Goal: Obtain resource: Download file/media

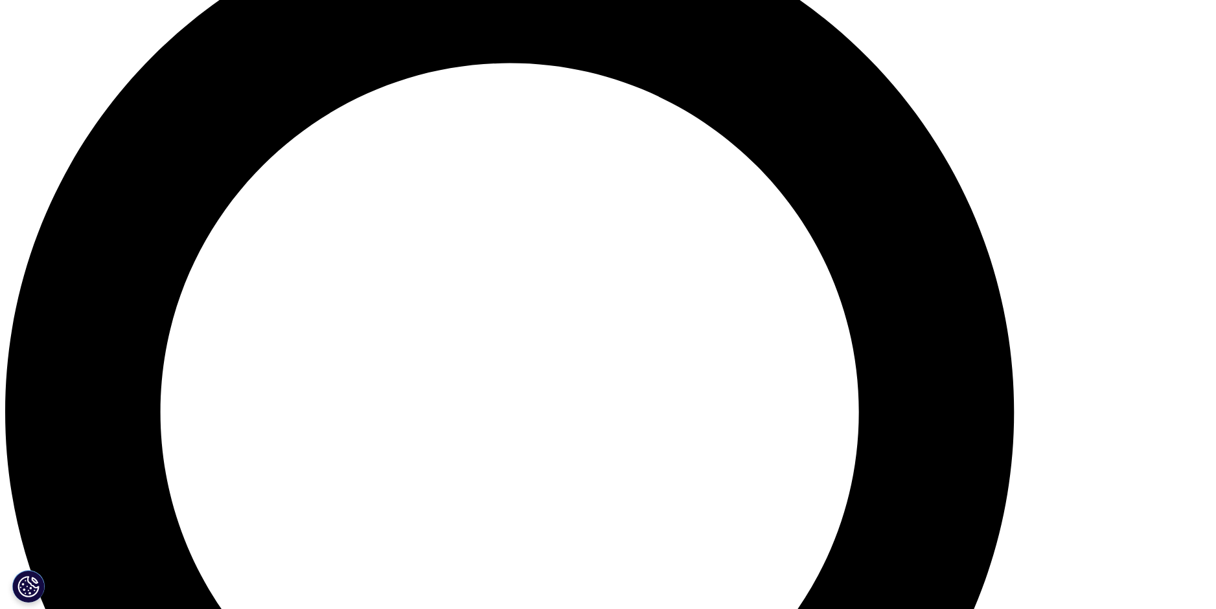
scroll to position [1295, 0]
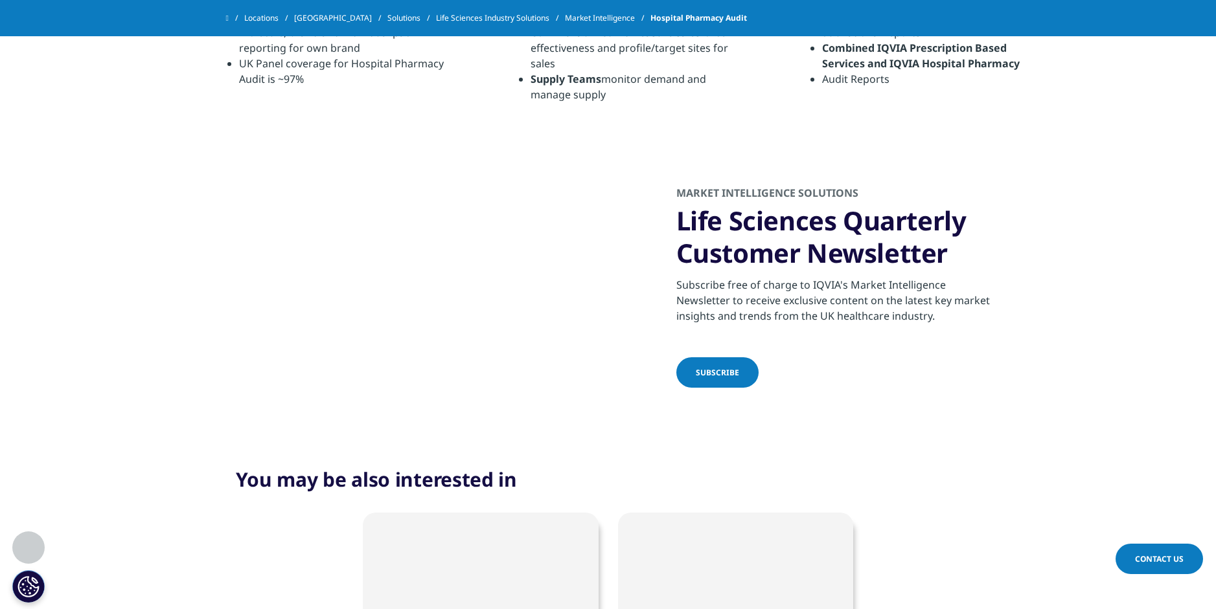
click at [712, 378] on span "SUBSCRIBE" at bounding box center [717, 372] width 43 height 11
click at [229, 20] on span at bounding box center [227, 18] width 3 height 9
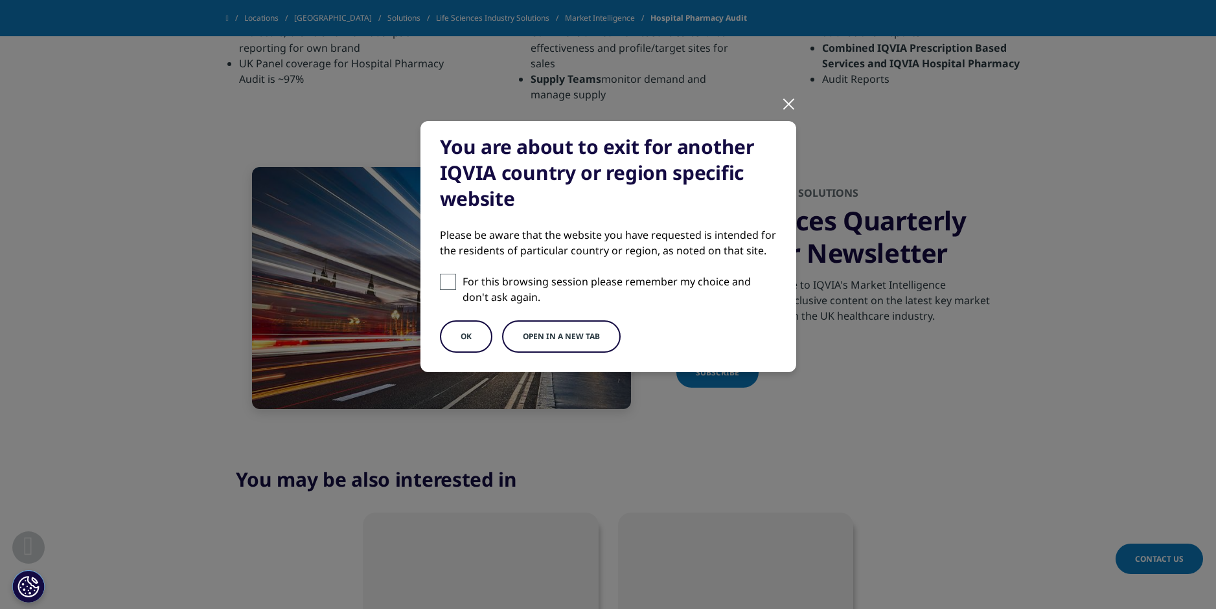
click at [465, 341] on button "OK" at bounding box center [466, 337] width 52 height 32
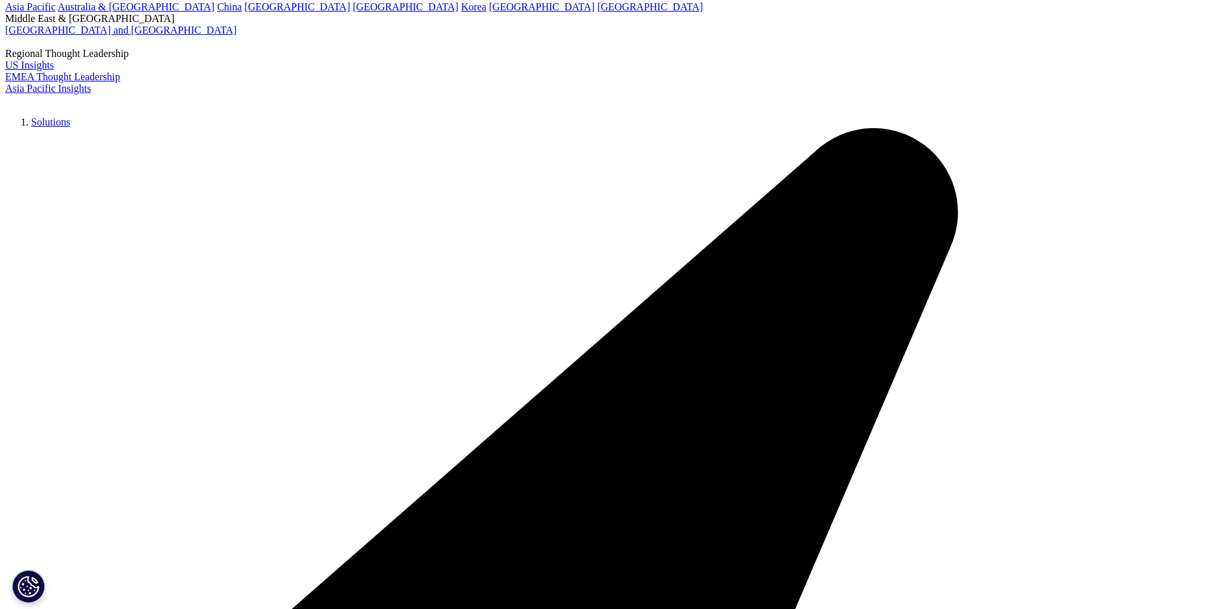
scroll to position [130, 0]
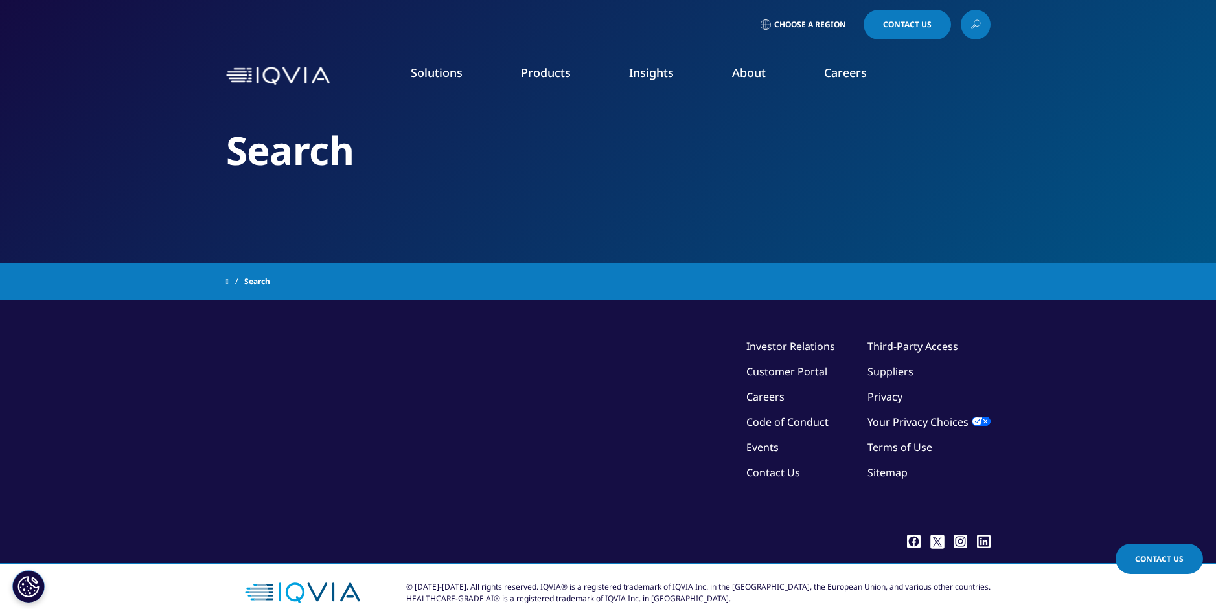
type input "e-pharmacy"
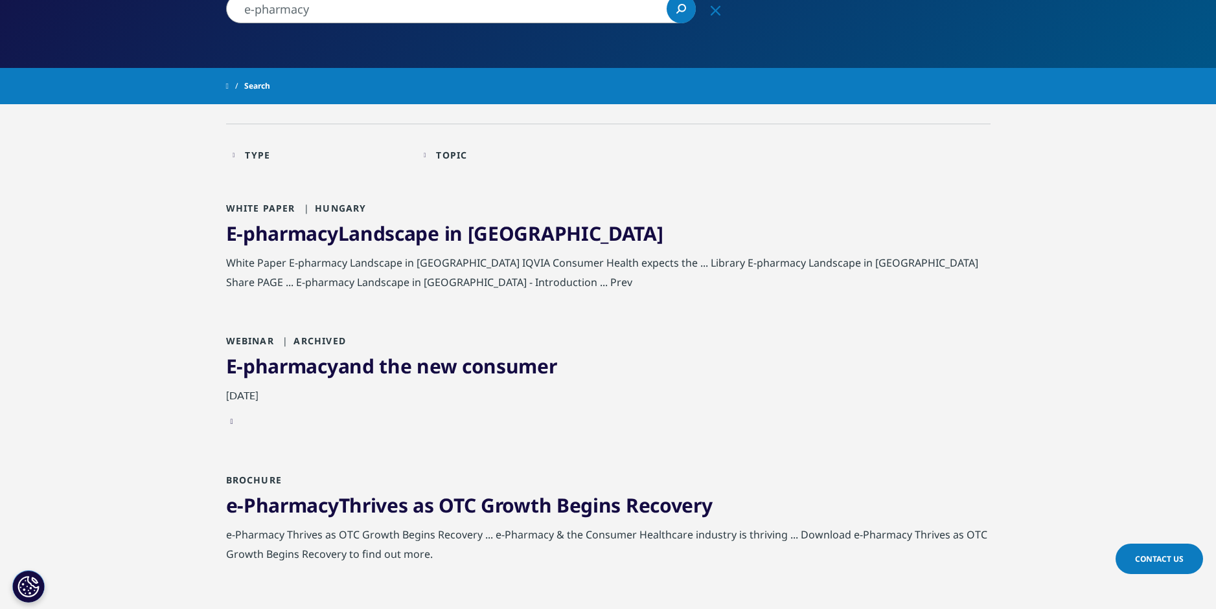
scroll to position [194, 0]
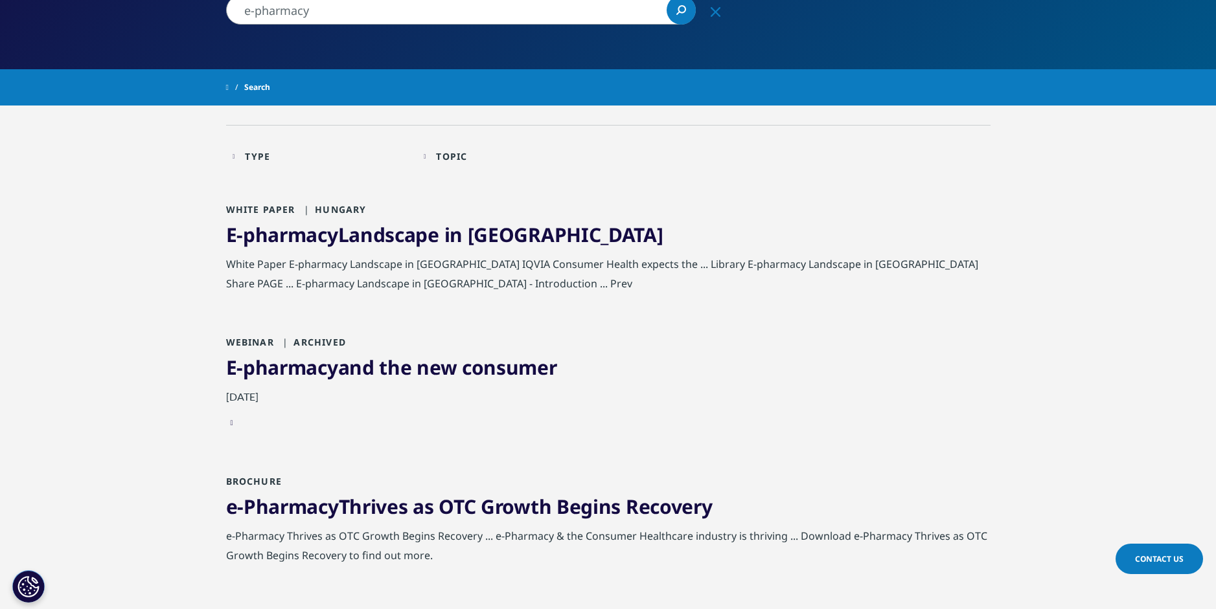
click at [283, 238] on span "E-pharmacy" at bounding box center [282, 234] width 112 height 27
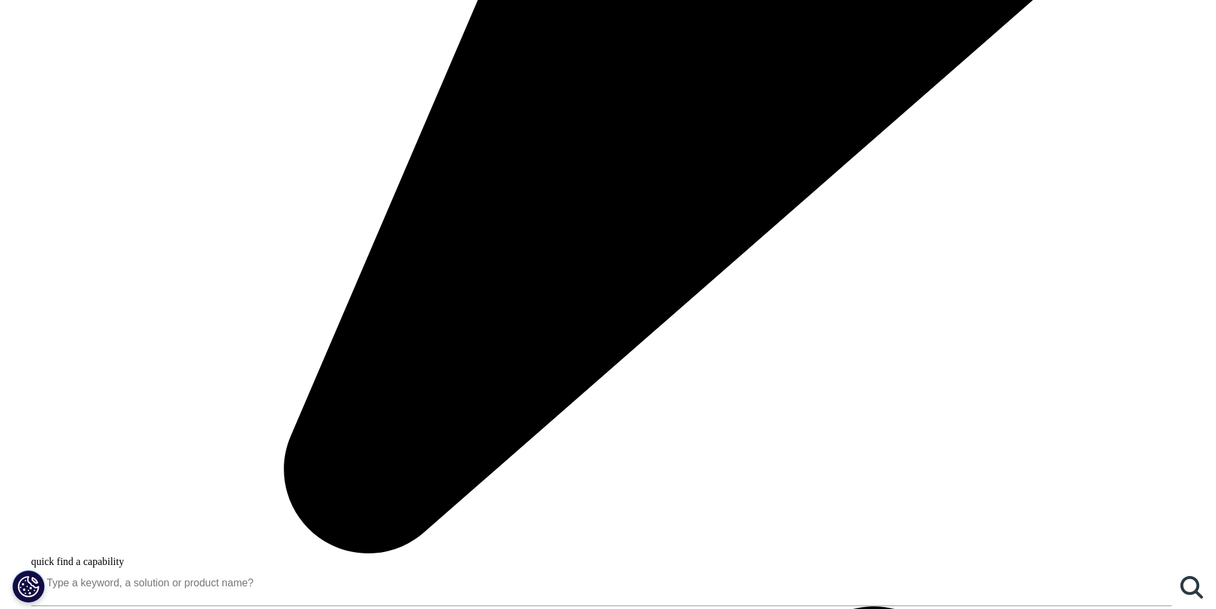
scroll to position [1101, 0]
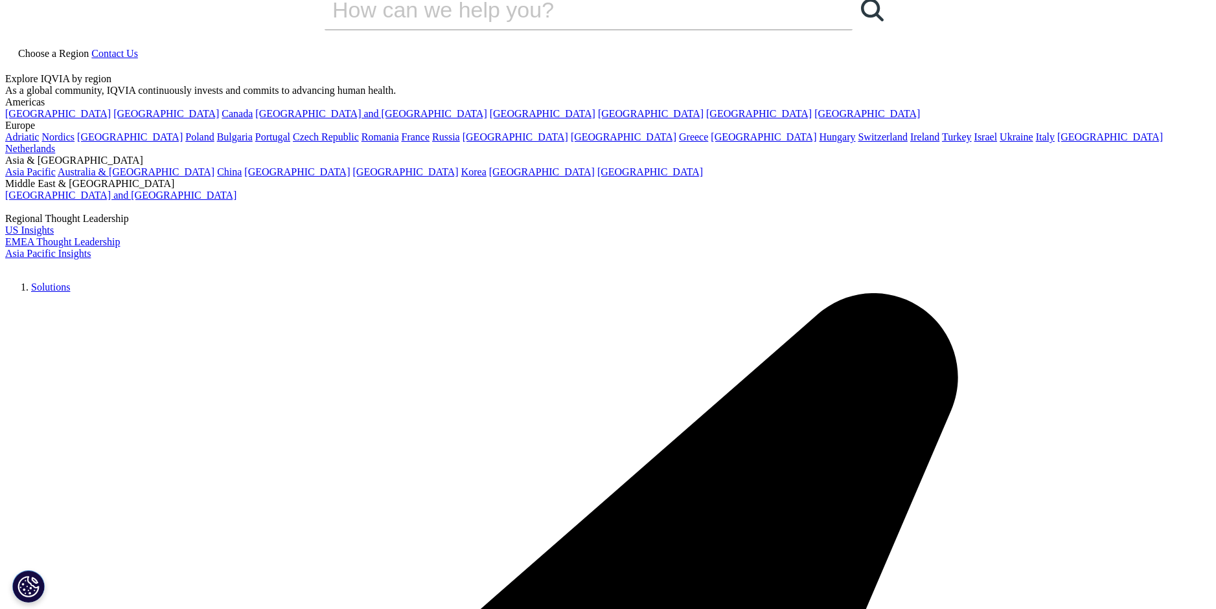
scroll to position [0, 0]
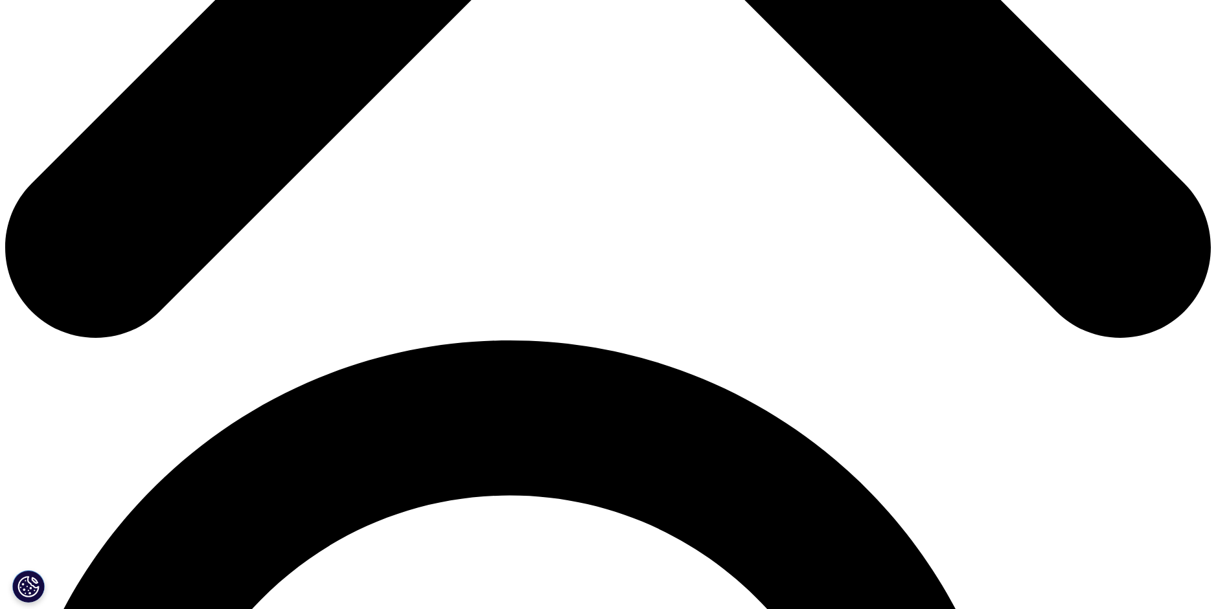
scroll to position [907, 0]
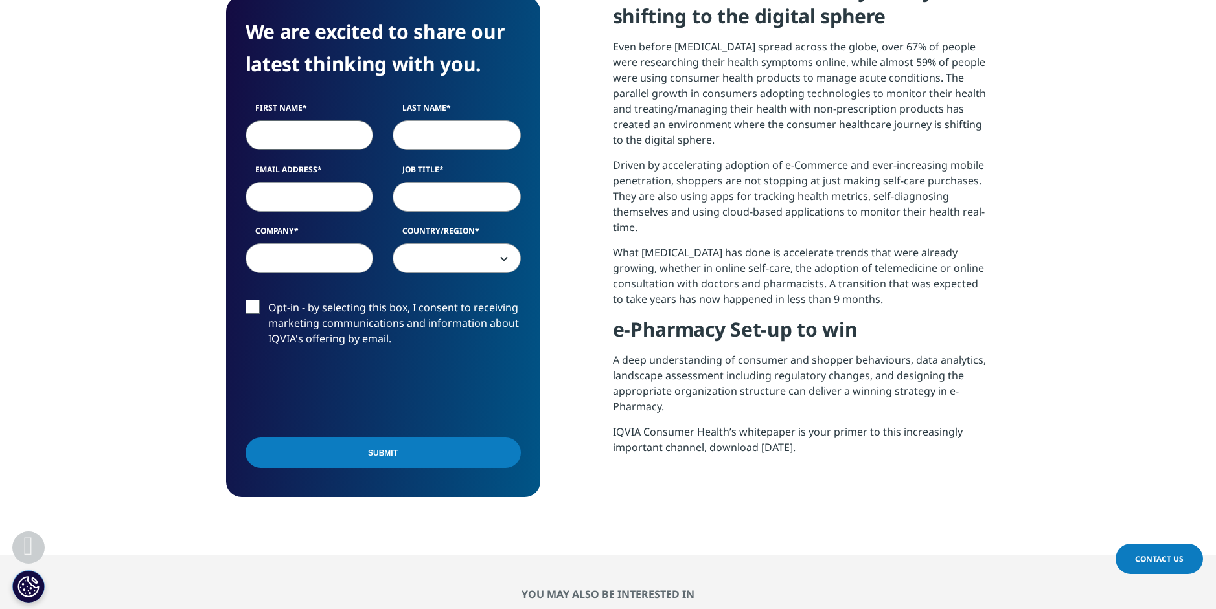
click at [288, 139] on input "First Name" at bounding box center [309, 135] width 128 height 30
type input "[PERSON_NAME]"
type input "Forssell"
type input "[PERSON_NAME][EMAIL_ADDRESS][PERSON_NAME][DOMAIN_NAME]"
type input "Pyhtään apteekki / Tmi Kenneth Forssell"
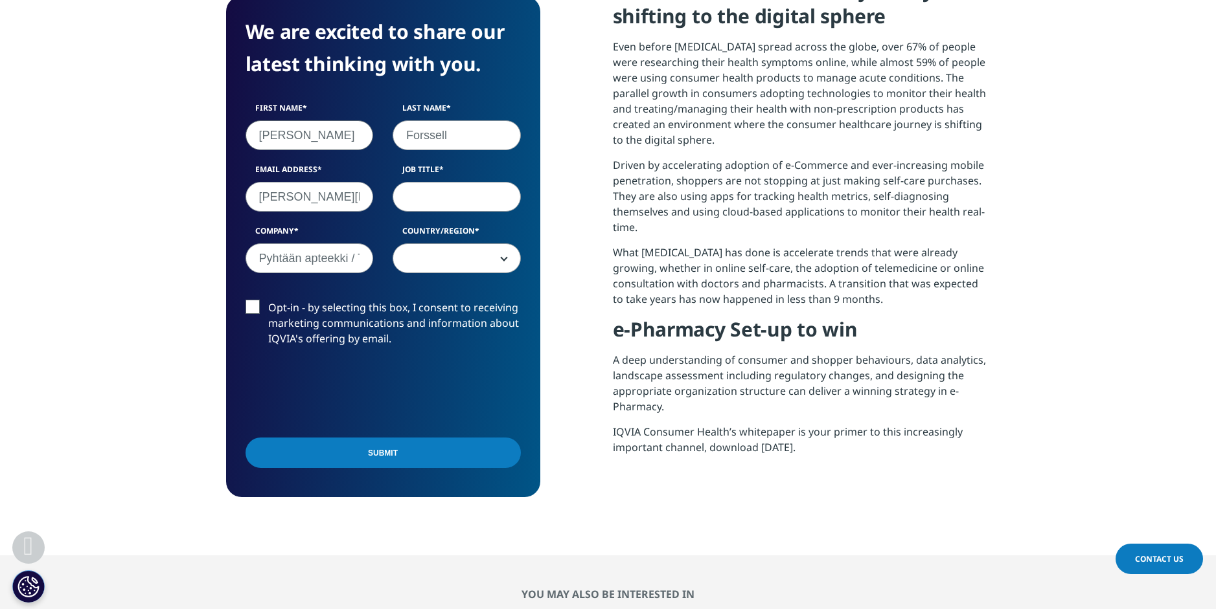
select select "Finland"
click at [439, 205] on input "Job Title" at bounding box center [456, 197] width 128 height 30
type input "CoB/Owner"
click at [247, 310] on label "Opt-in - by selecting this box, I consent to receiving marketing communications…" at bounding box center [382, 327] width 275 height 54
click at [268, 300] on input "Opt-in - by selecting this box, I consent to receiving marketing communications…" at bounding box center [268, 300] width 0 height 0
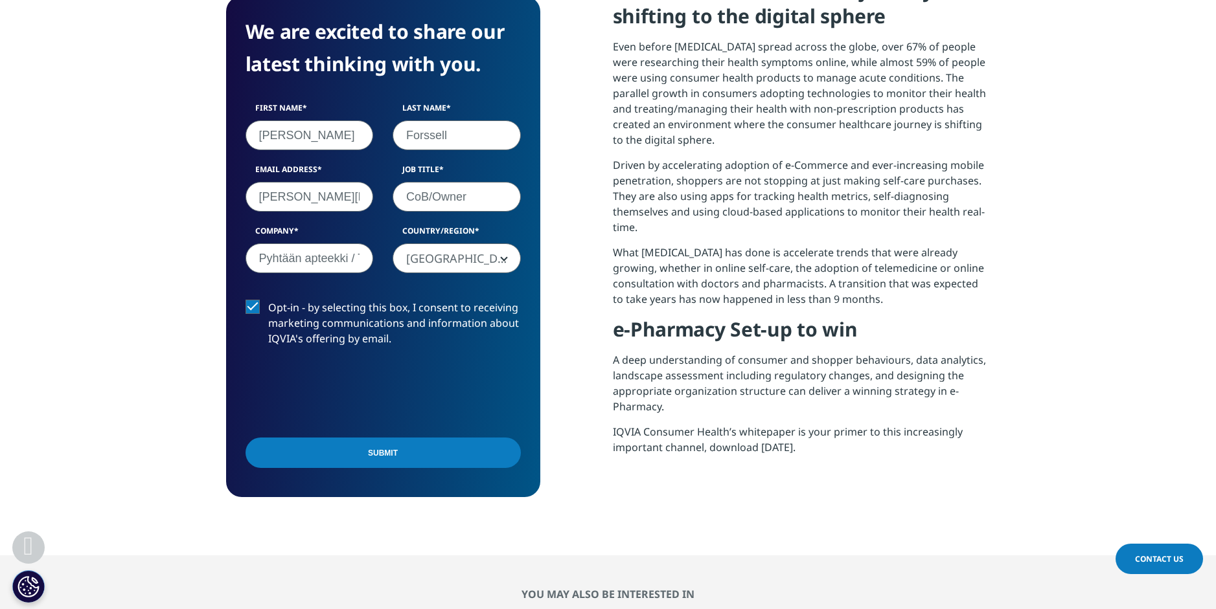
click at [305, 260] on input "Pyhtään apteekki / Tmi Kenneth Forssell" at bounding box center [309, 259] width 128 height 30
drag, startPoint x: 253, startPoint y: 258, endPoint x: 420, endPoint y: 267, distance: 167.4
click at [419, 268] on div "First Name Kenneth Last Name Forssell Email Address kenneth.forssell@oloapteekk…" at bounding box center [383, 194] width 295 height 185
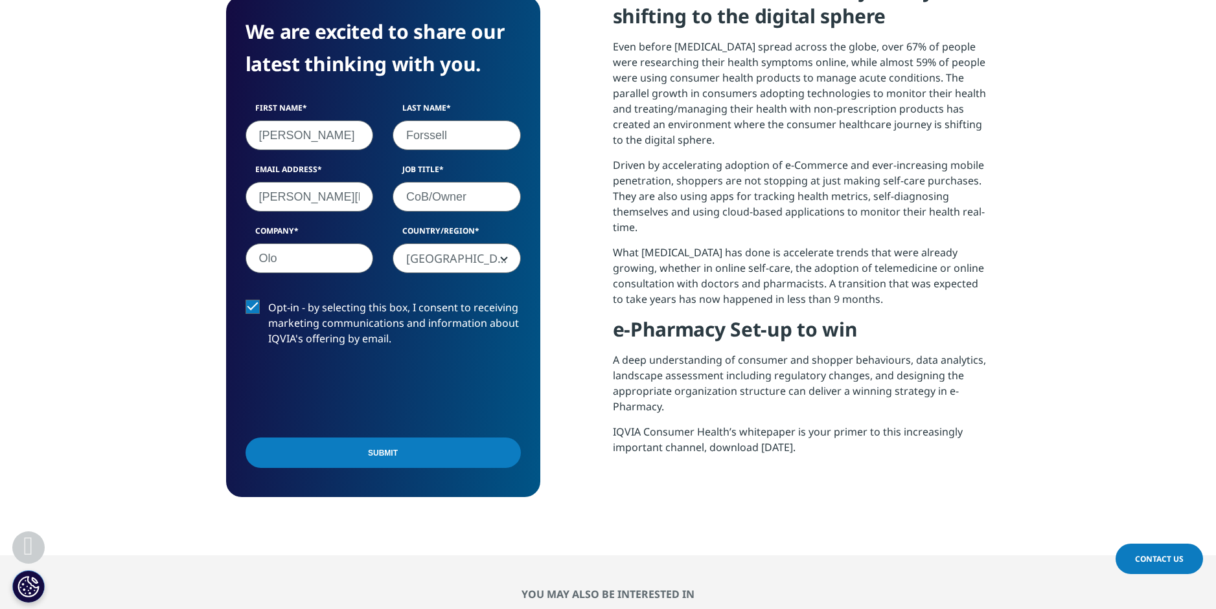
type input "Olo-apteekki Oy"
click at [382, 451] on input "Submit" at bounding box center [382, 453] width 275 height 30
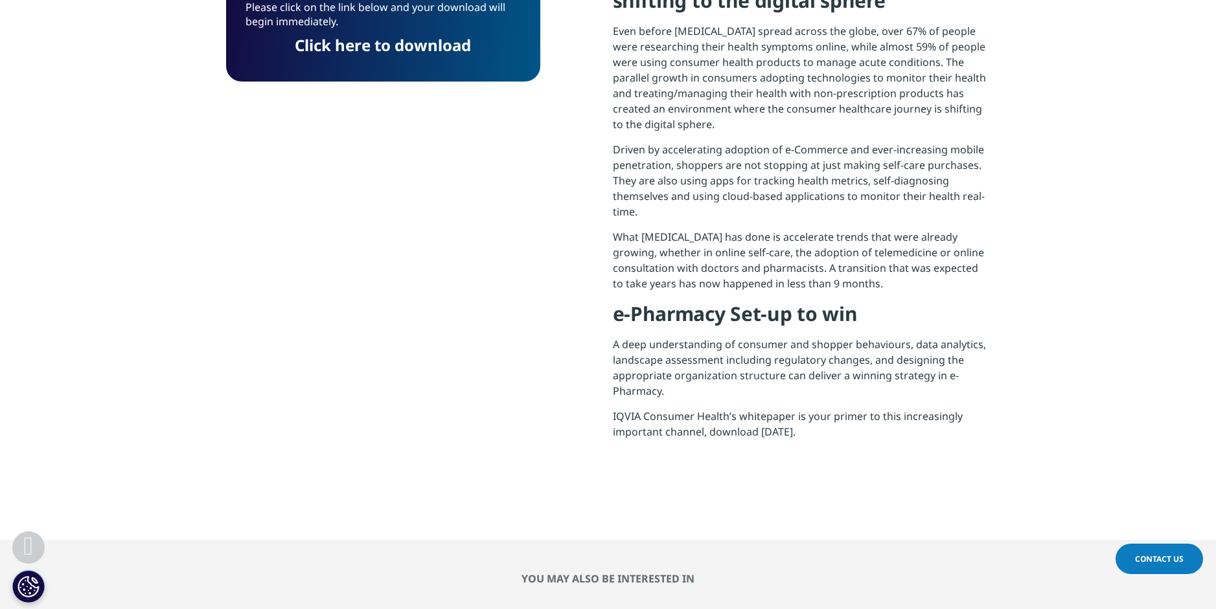
scroll to position [101, 314]
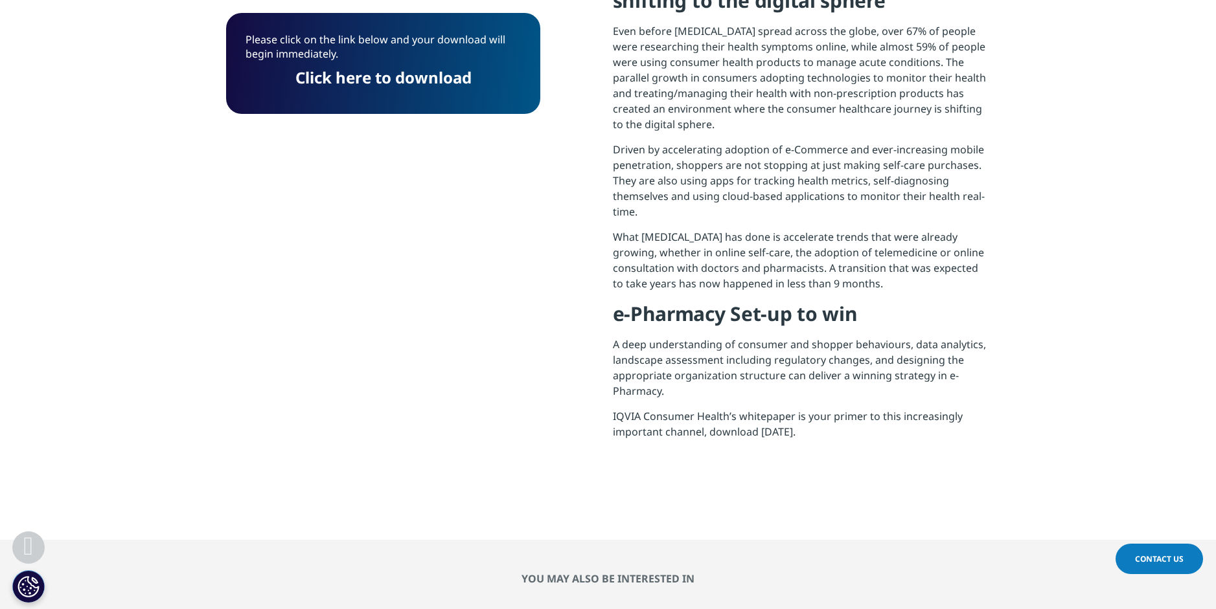
click at [427, 78] on link "Click here to download" at bounding box center [383, 77] width 176 height 21
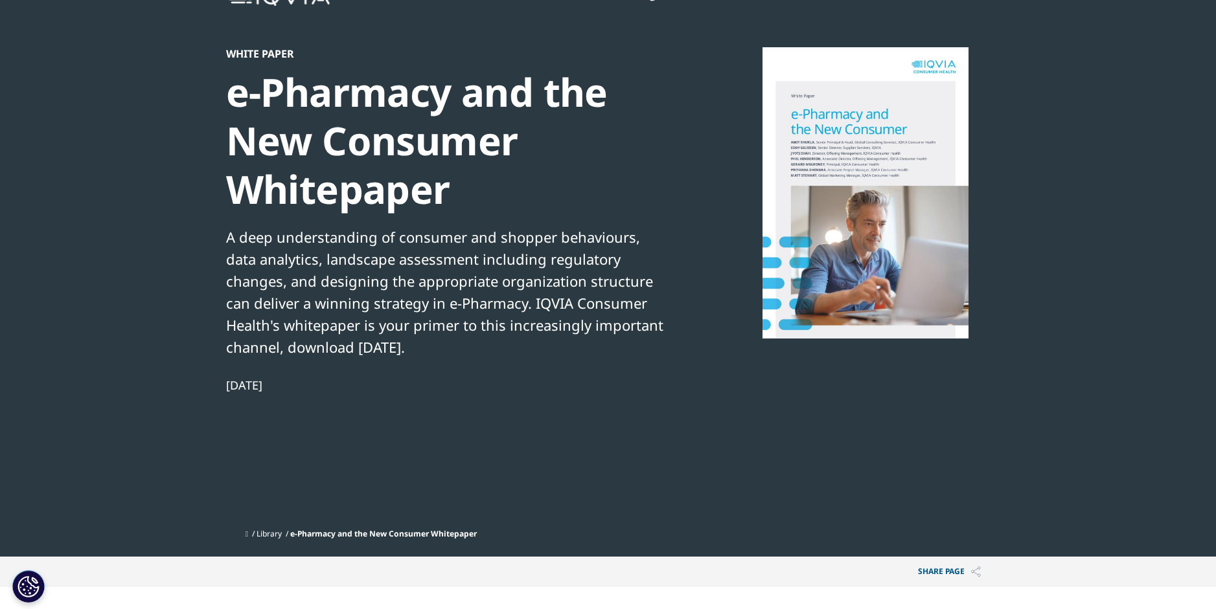
scroll to position [0, 0]
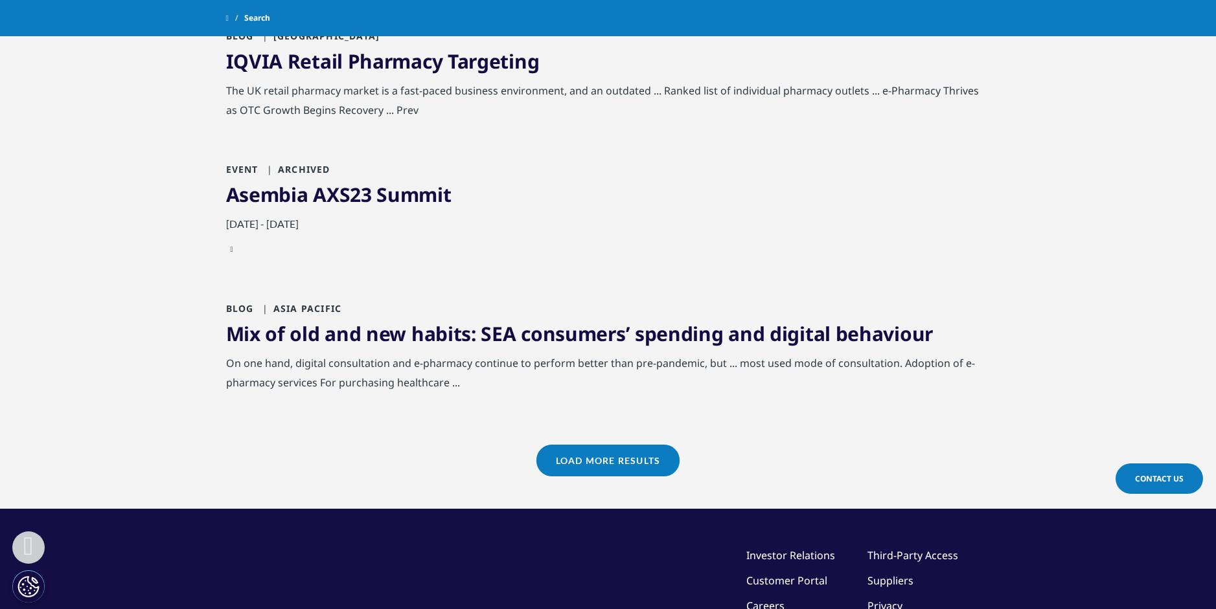
scroll to position [1295, 0]
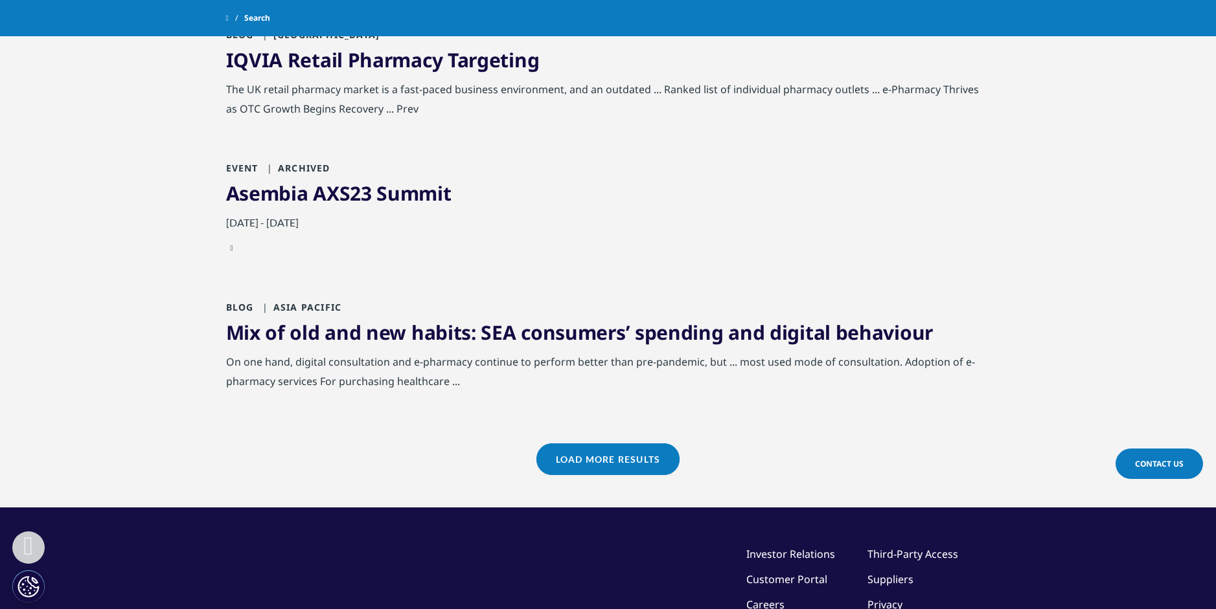
click at [284, 180] on link "Asembia AXS23 Summit" at bounding box center [338, 193] width 225 height 27
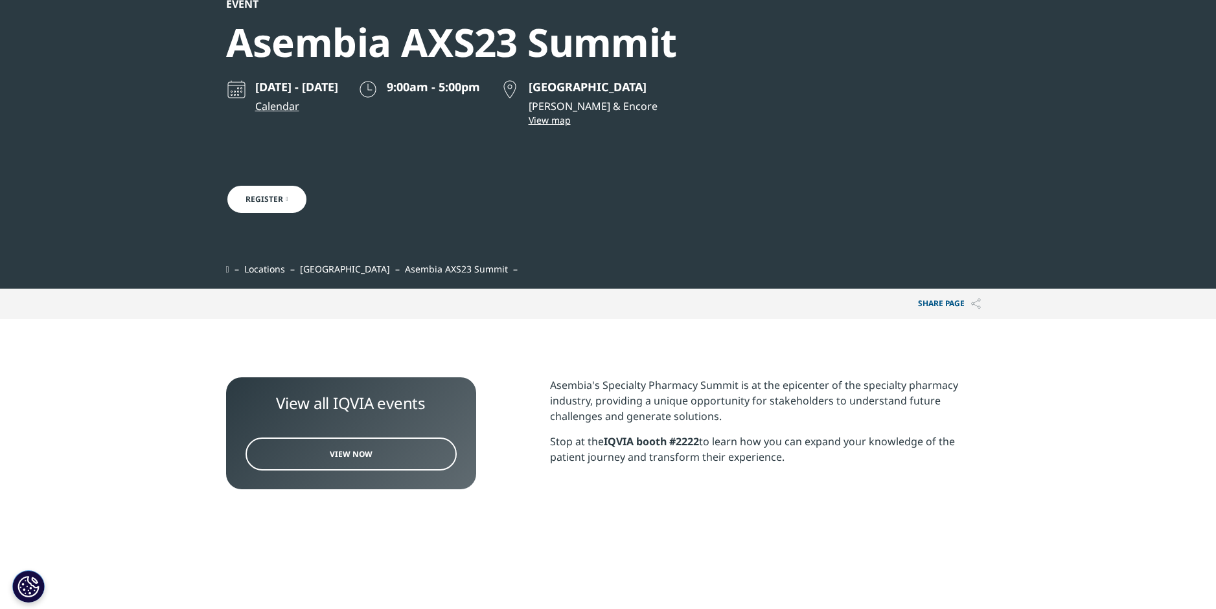
scroll to position [130, 0]
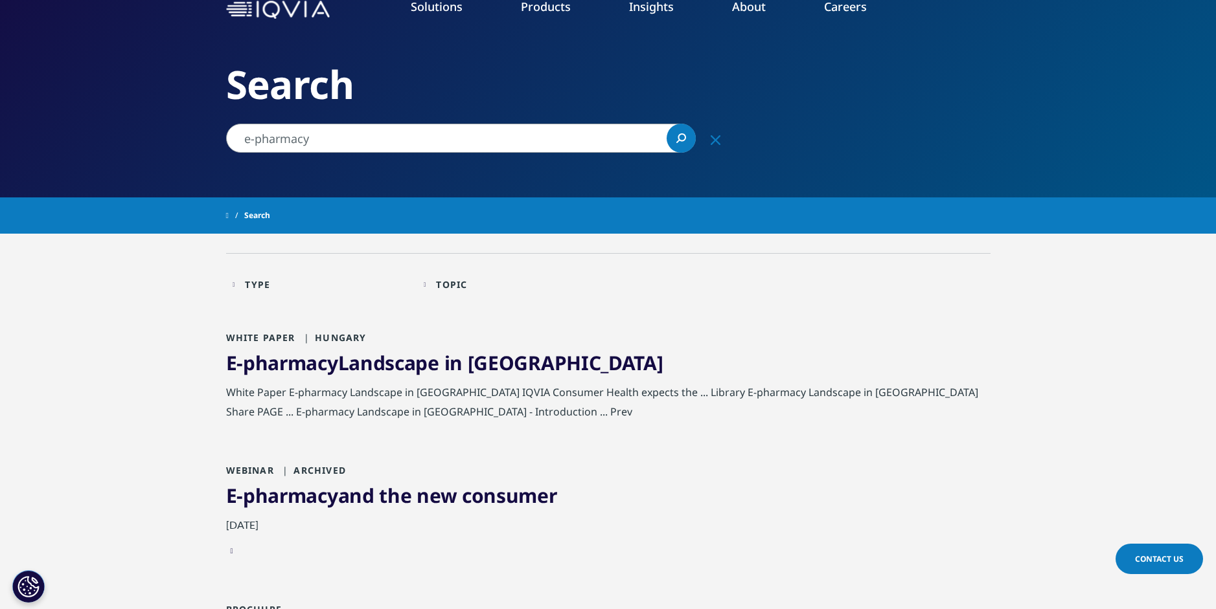
scroll to position [1, 0]
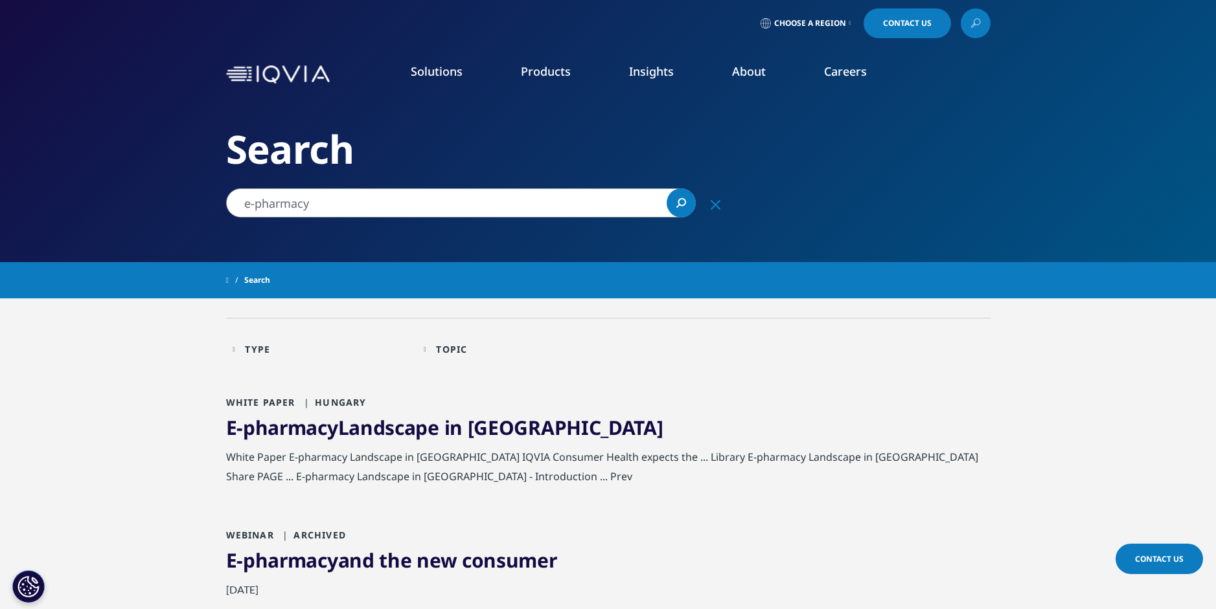
click at [452, 347] on div "Topic" at bounding box center [451, 349] width 31 height 12
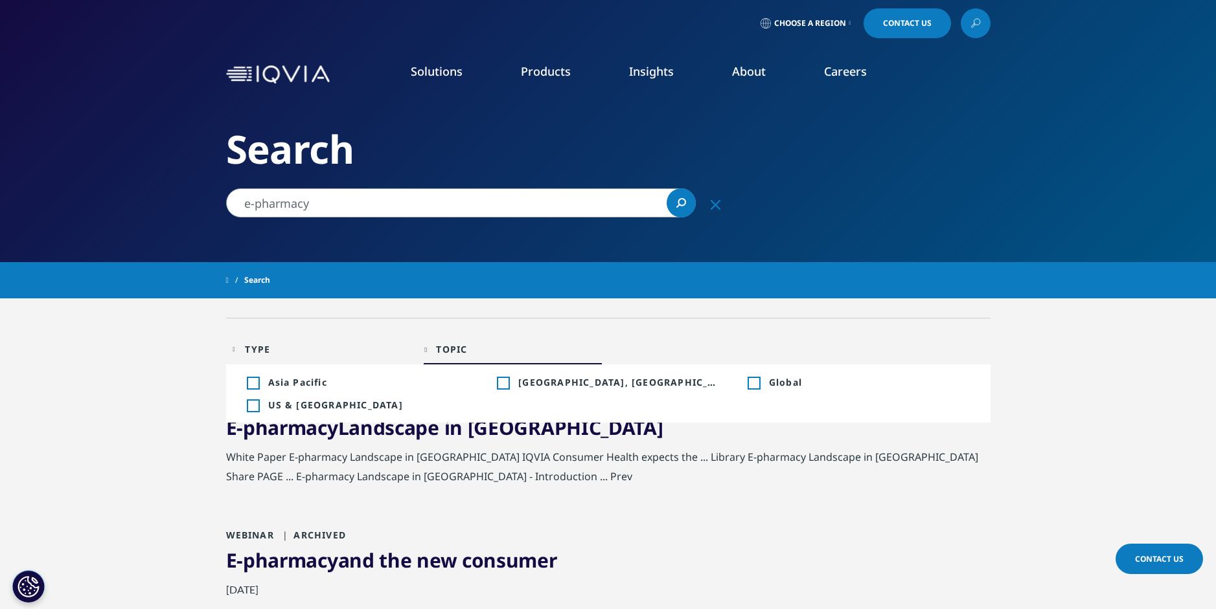
click at [505, 387] on div "Toggle" at bounding box center [503, 384] width 12 height 12
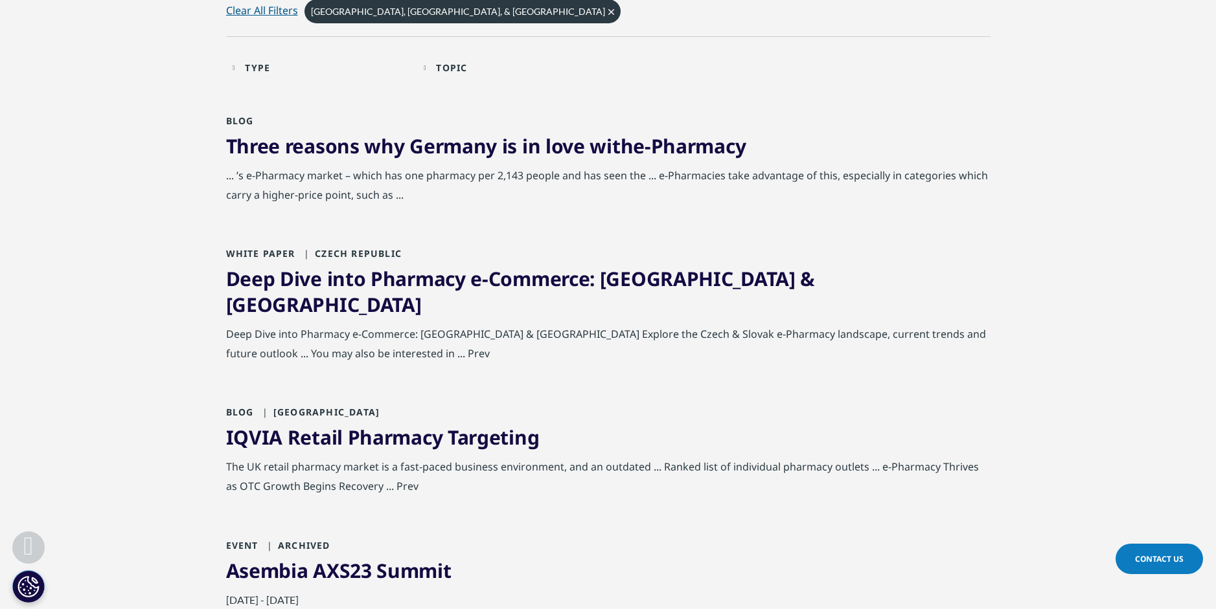
scroll to position [325, 0]
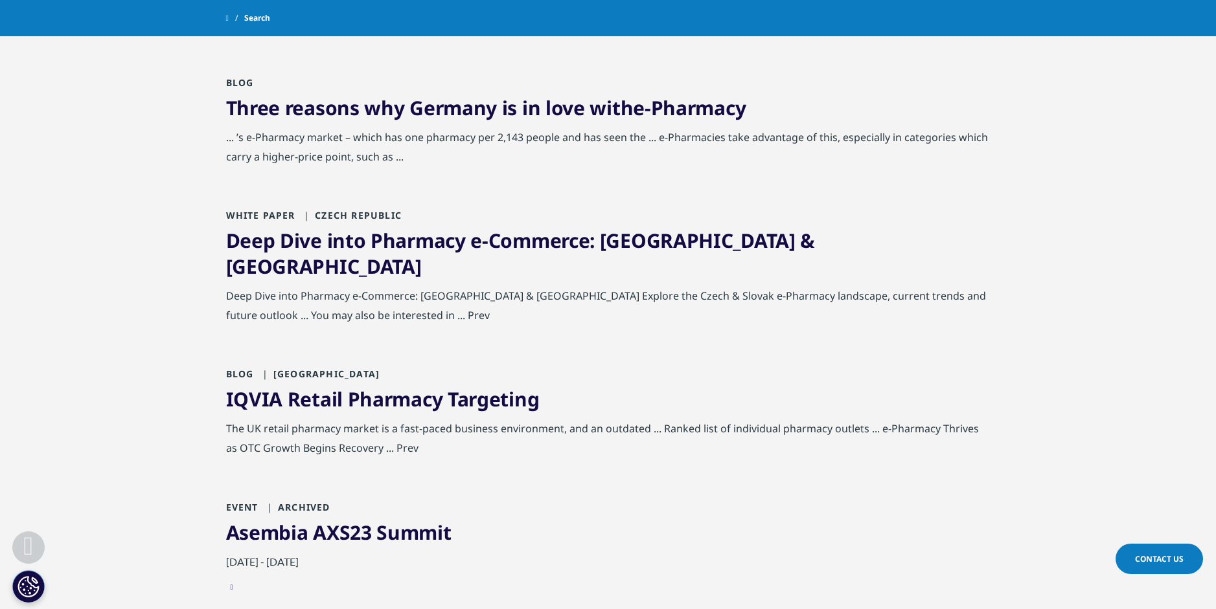
click at [325, 386] on link "IQVIA Retail Pharmacy Targeting" at bounding box center [382, 399] width 313 height 27
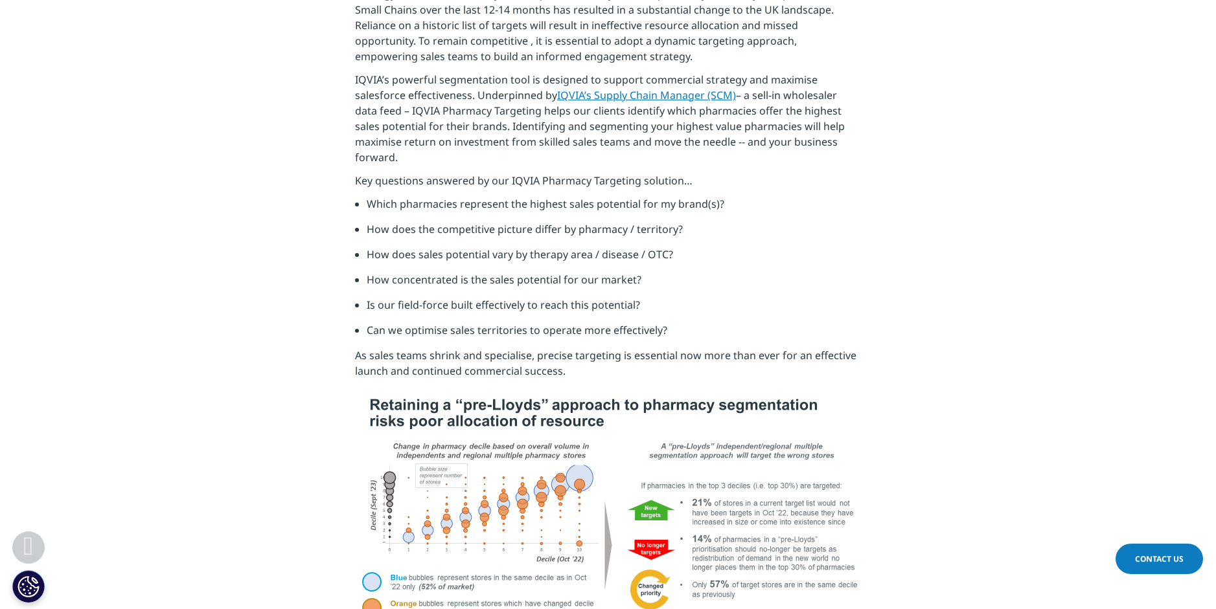
scroll to position [259, 0]
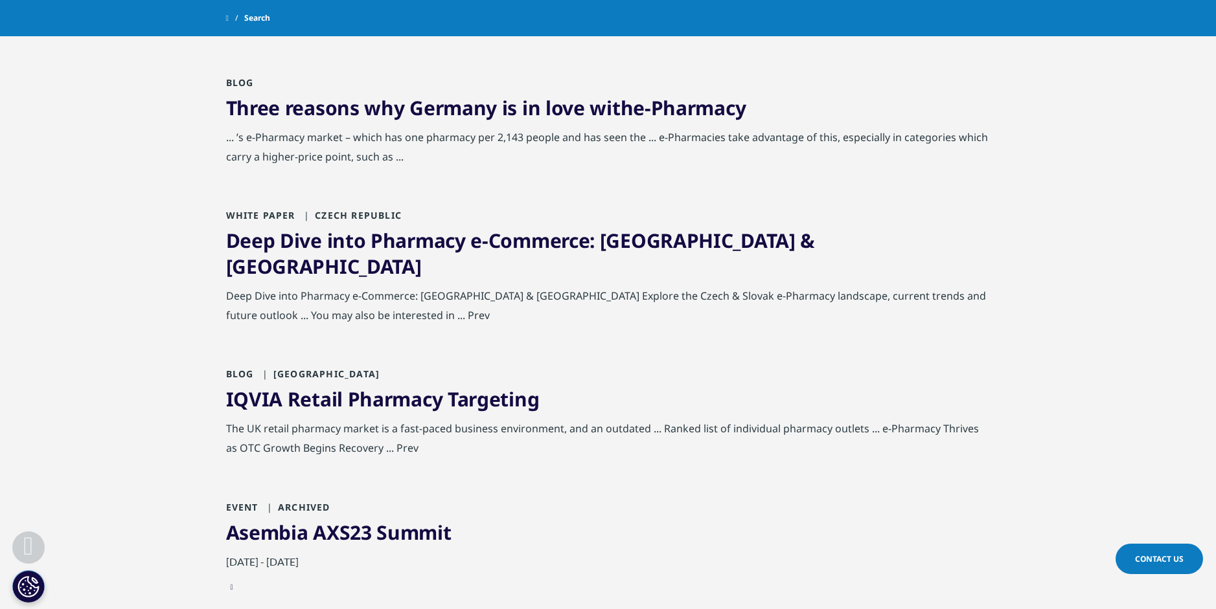
click at [285, 109] on link "Three reasons why Germany is in love with e-Pharmacy" at bounding box center [486, 108] width 520 height 27
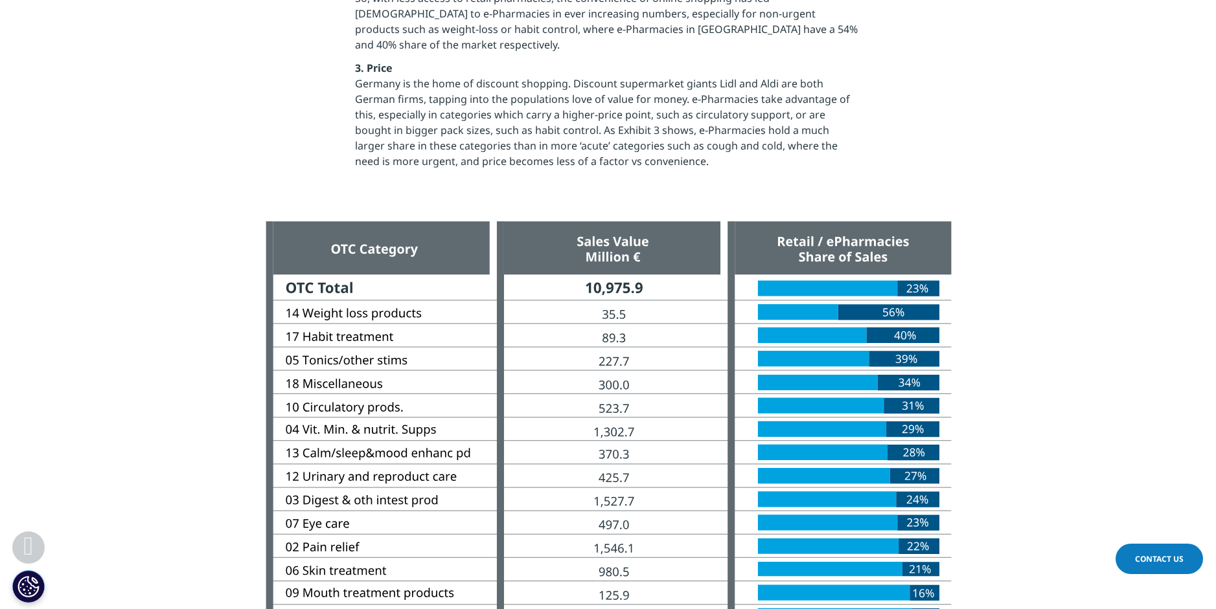
scroll to position [1684, 0]
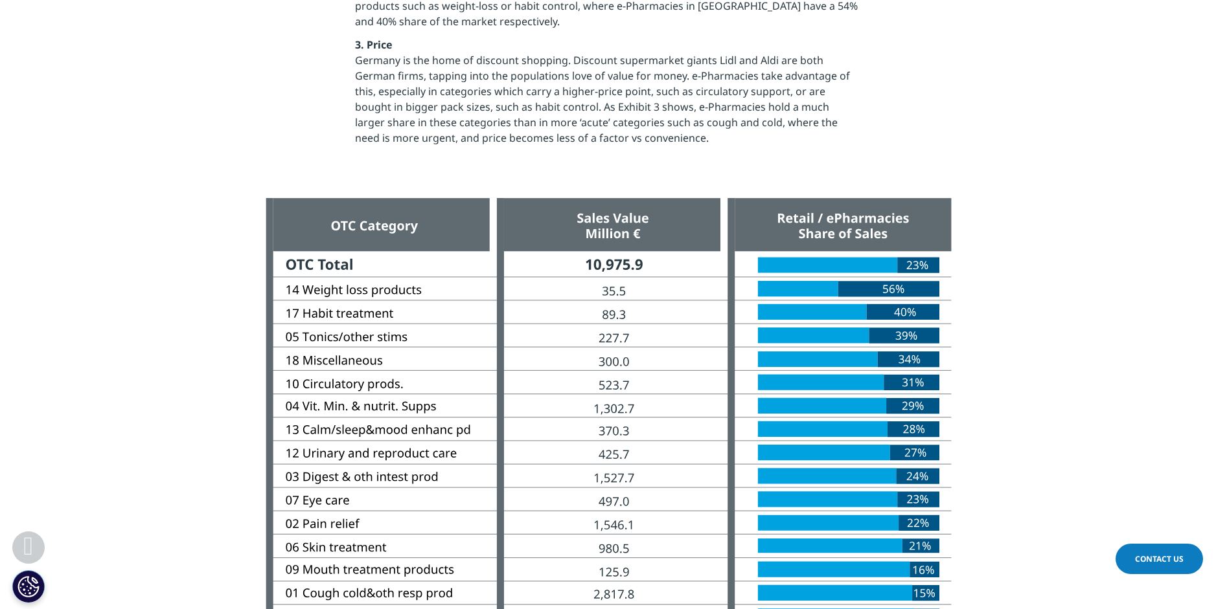
drag, startPoint x: 400, startPoint y: 111, endPoint x: 343, endPoint y: 113, distance: 57.0
click at [343, 113] on section "Exhibit 2: Comparison of pharmacy density between Germany and Spain 2012-2022 (…" at bounding box center [608, 46] width 1216 height 266
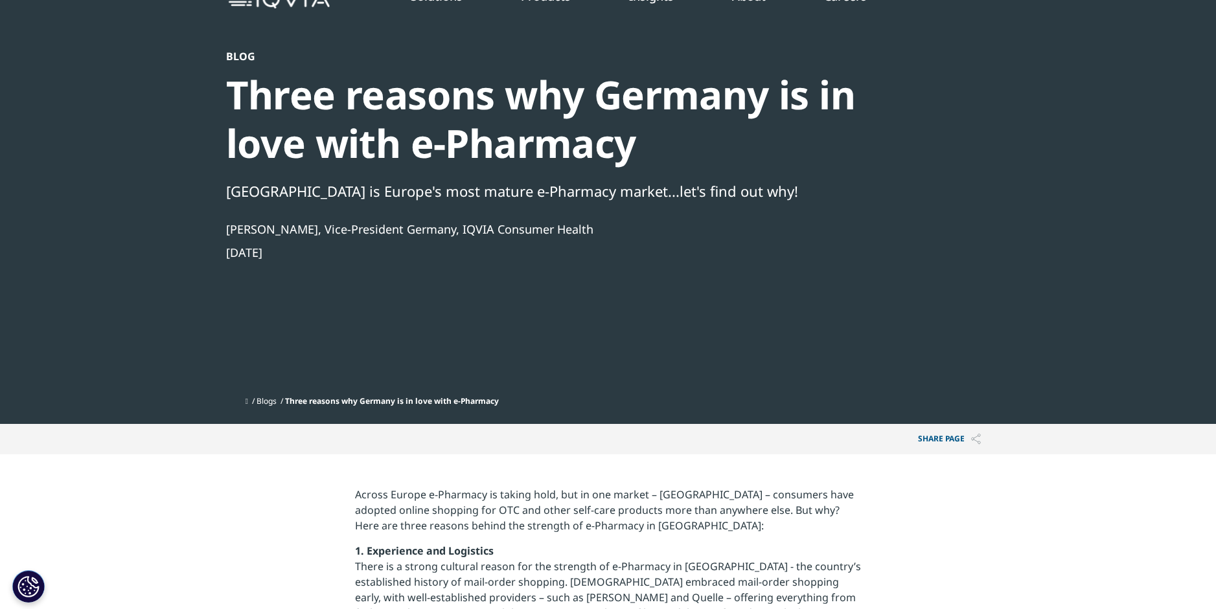
scroll to position [0, 0]
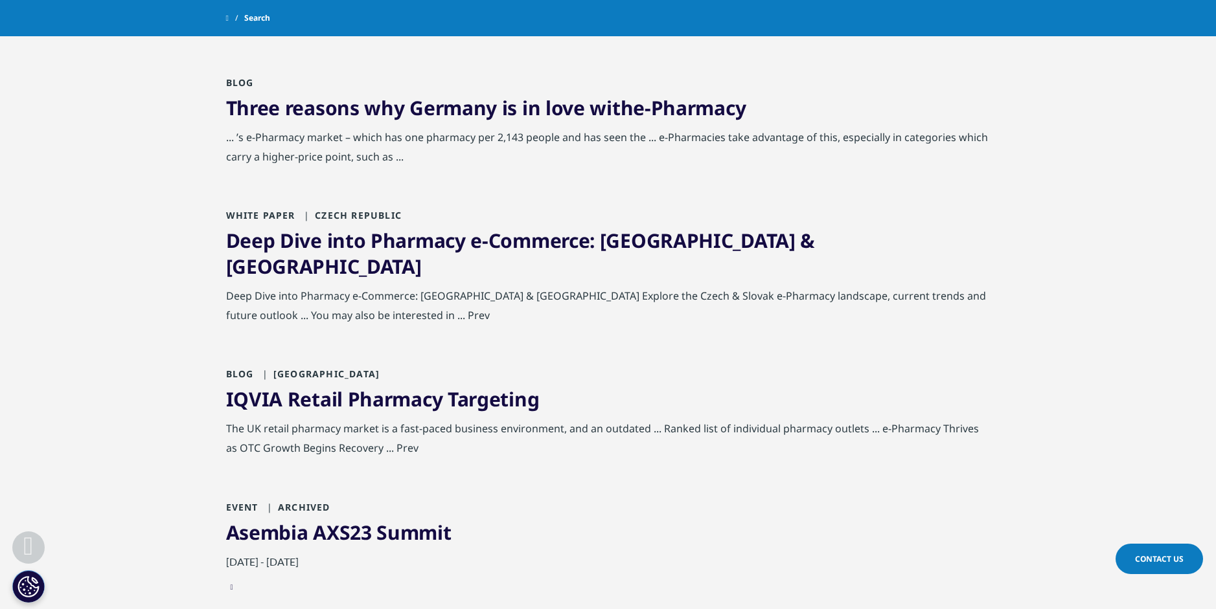
click at [282, 241] on link "Deep Dive into Pharmacy e-Commerce: [GEOGRAPHIC_DATA] & [GEOGRAPHIC_DATA]" at bounding box center [520, 253] width 589 height 52
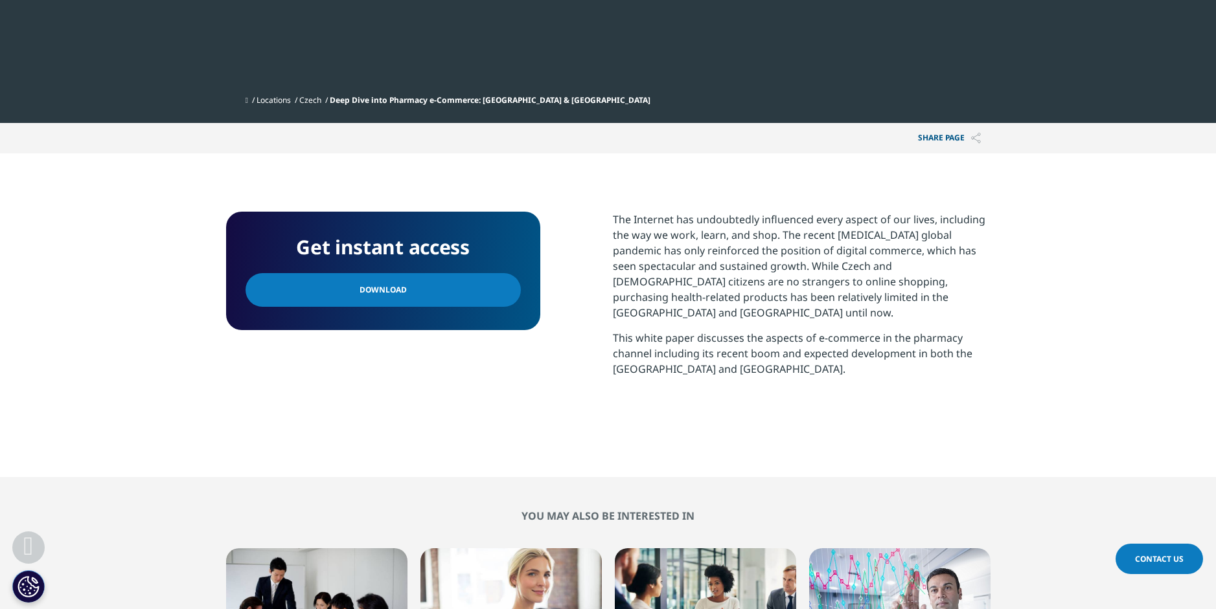
scroll to position [518, 0]
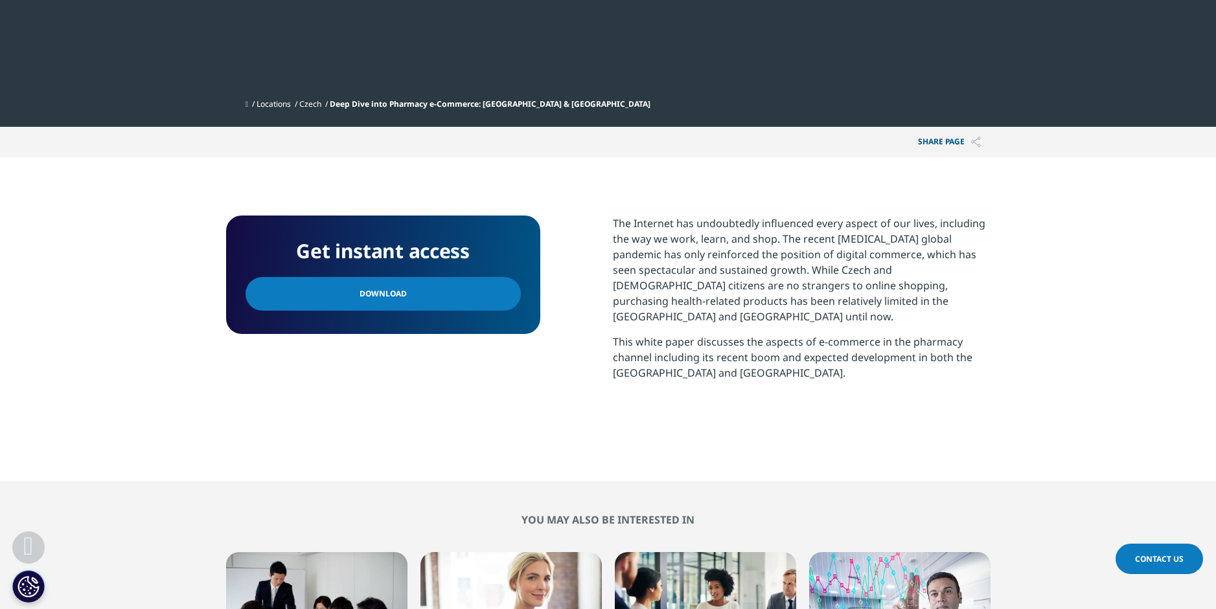
click at [381, 287] on span "Download" at bounding box center [382, 294] width 47 height 14
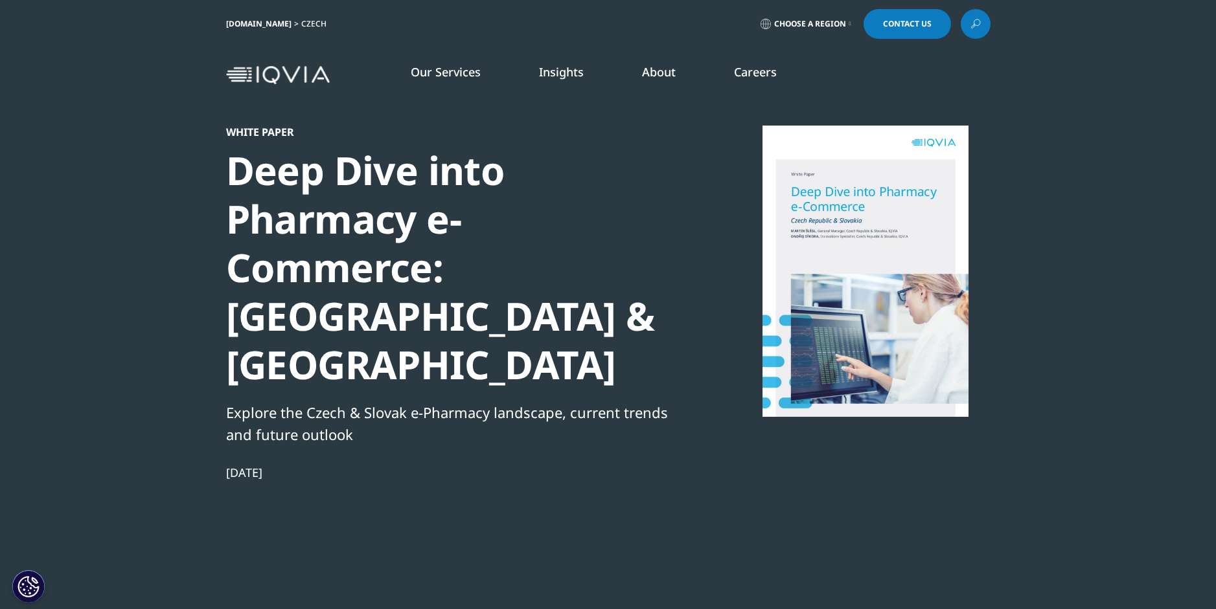
scroll to position [0, 0]
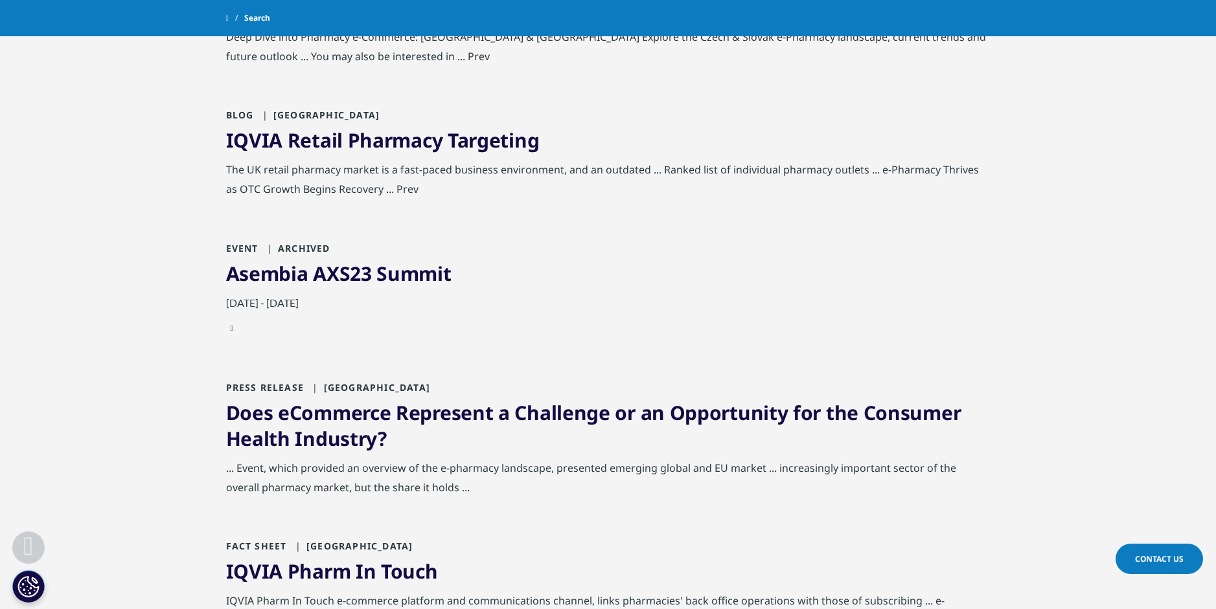
scroll to position [649, 0]
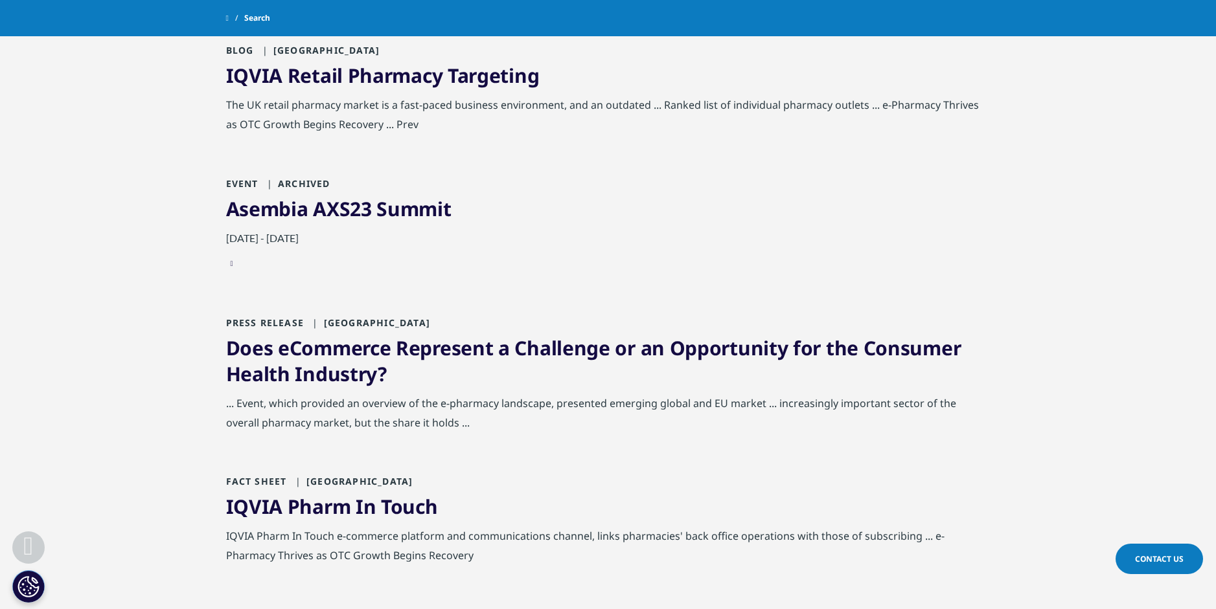
click at [337, 196] on link "Asembia AXS23 Summit" at bounding box center [338, 209] width 225 height 27
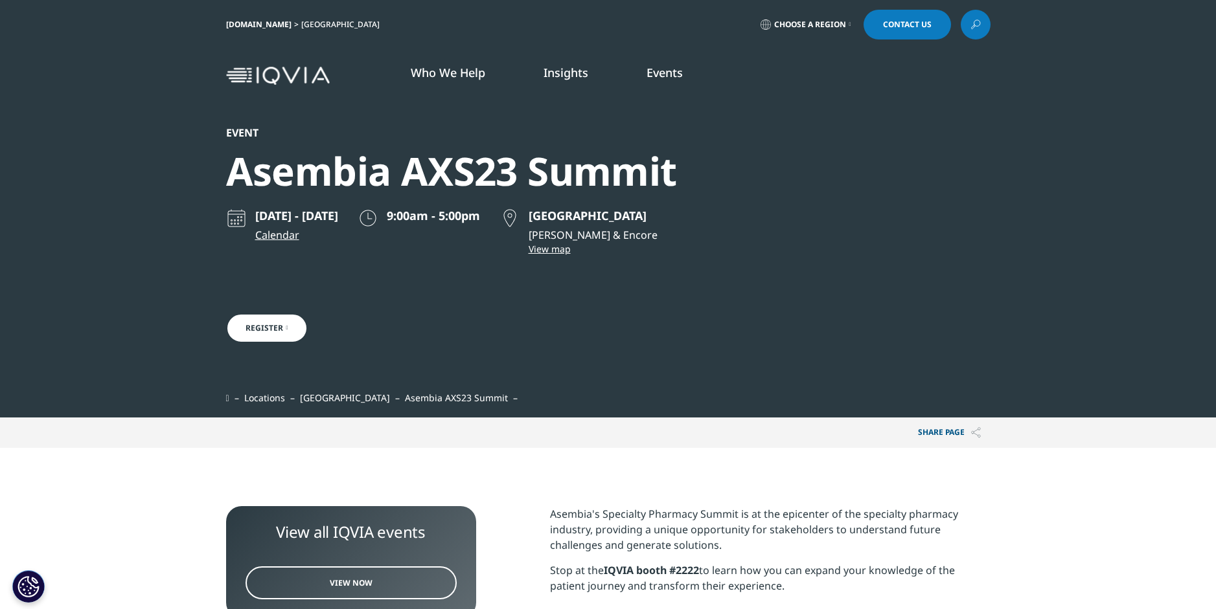
scroll to position [130, 764]
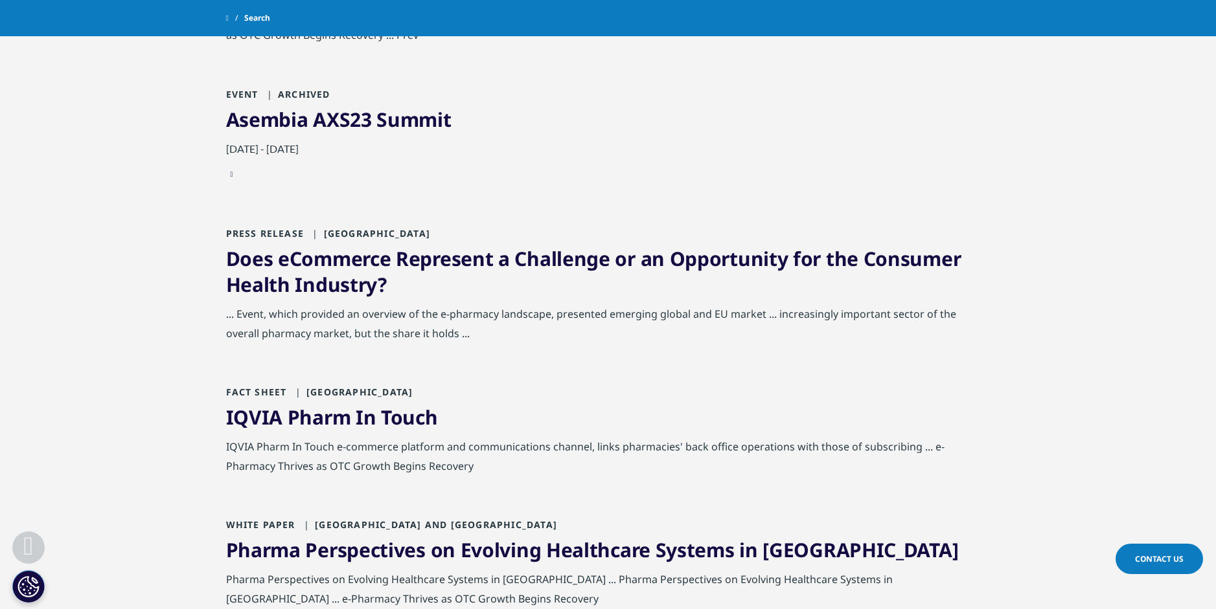
scroll to position [815, 0]
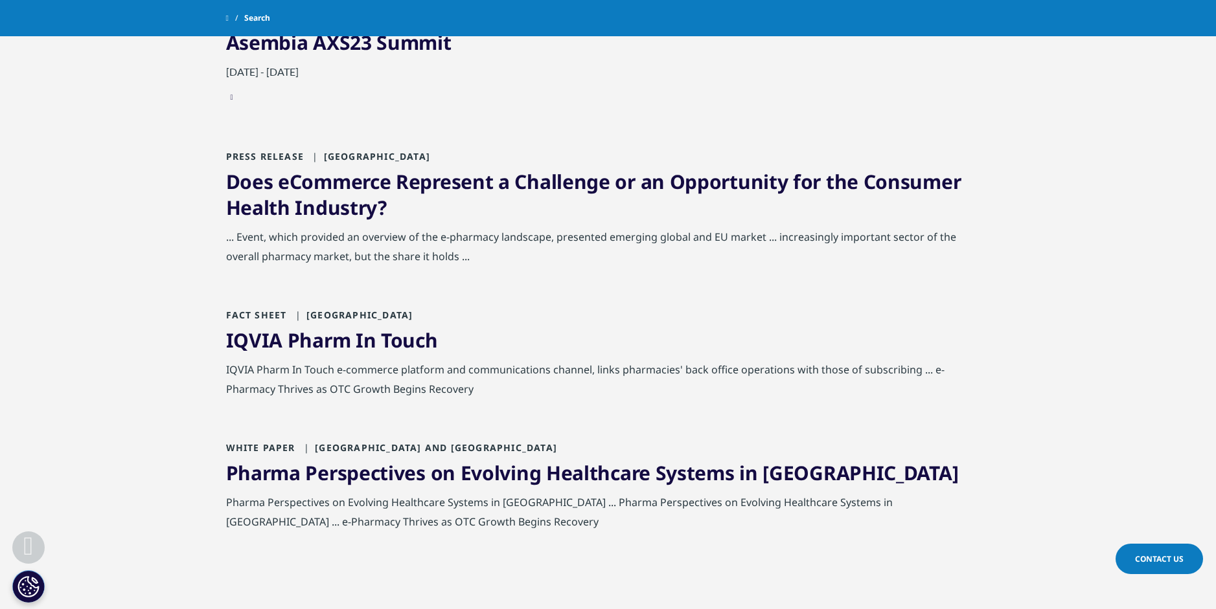
click at [371, 327] on link "IQVIA Pharm In Touch" at bounding box center [332, 340] width 212 height 27
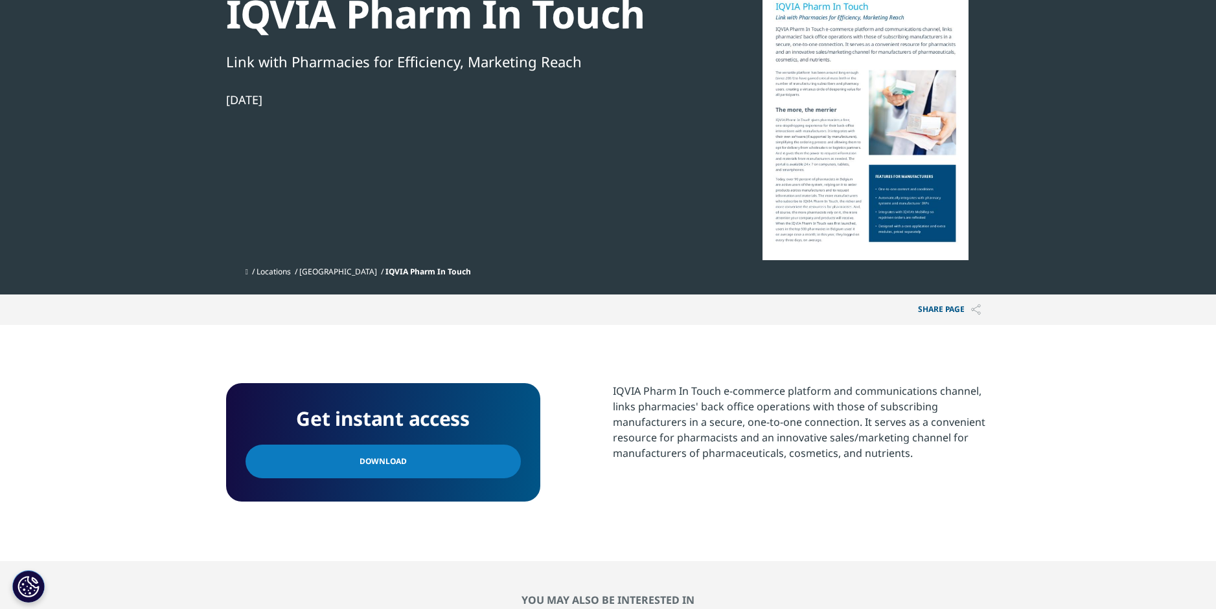
scroll to position [194, 0]
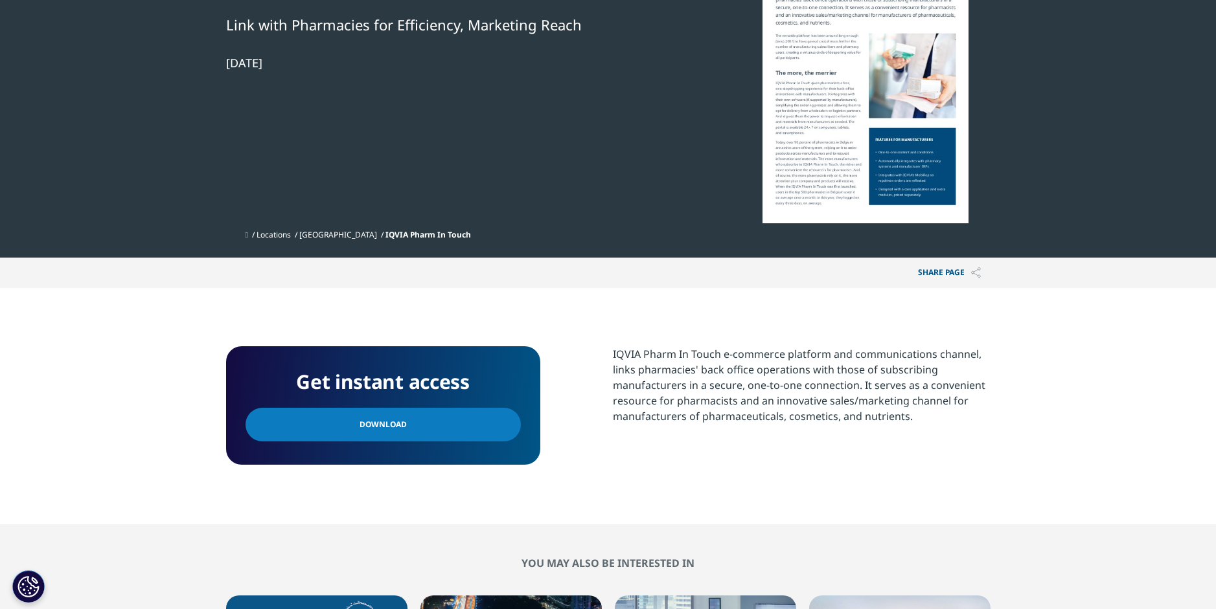
click at [394, 426] on span "Download" at bounding box center [382, 425] width 47 height 14
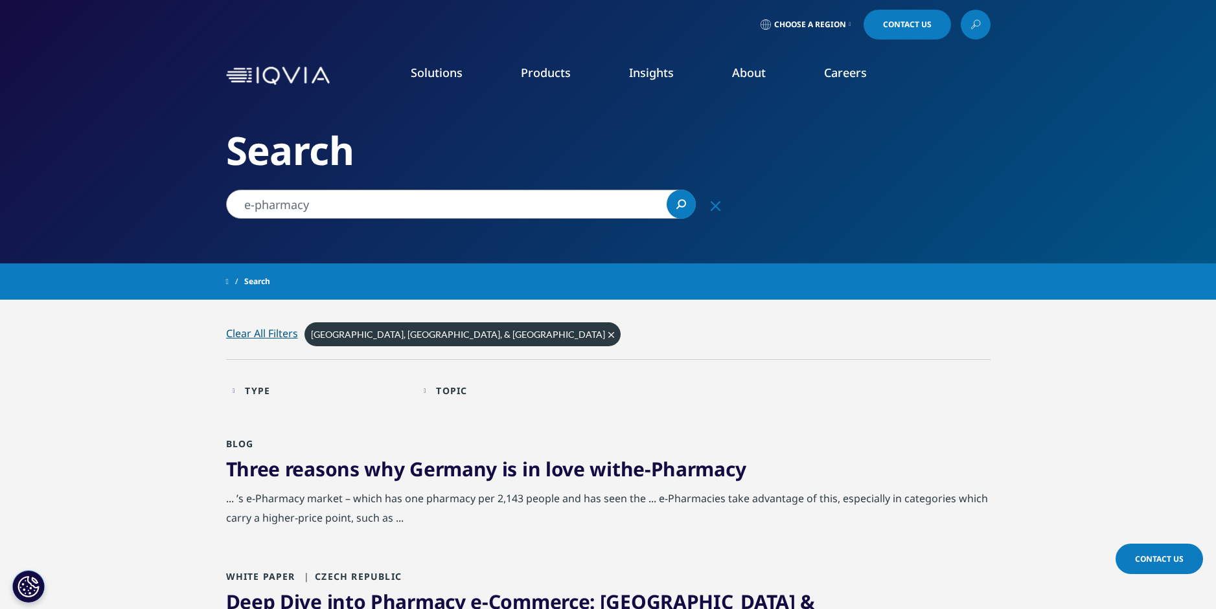
click at [679, 206] on icon "Search" at bounding box center [677, 207] width 3 height 3
click at [261, 331] on div "Clear All Filters" at bounding box center [262, 334] width 72 height 16
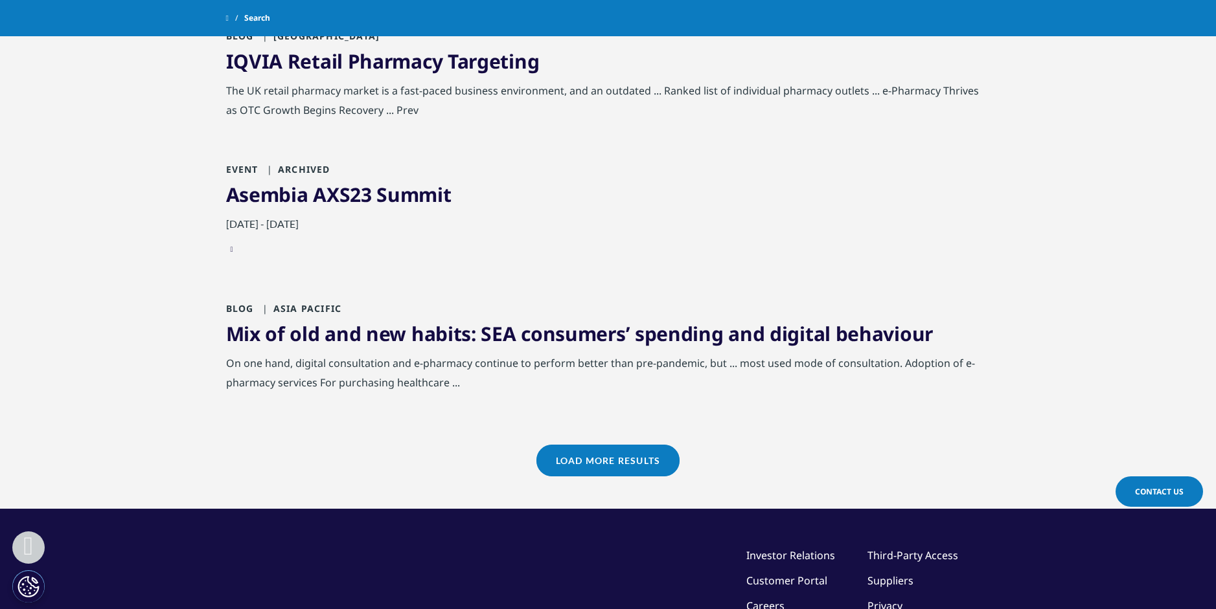
scroll to position [1295, 0]
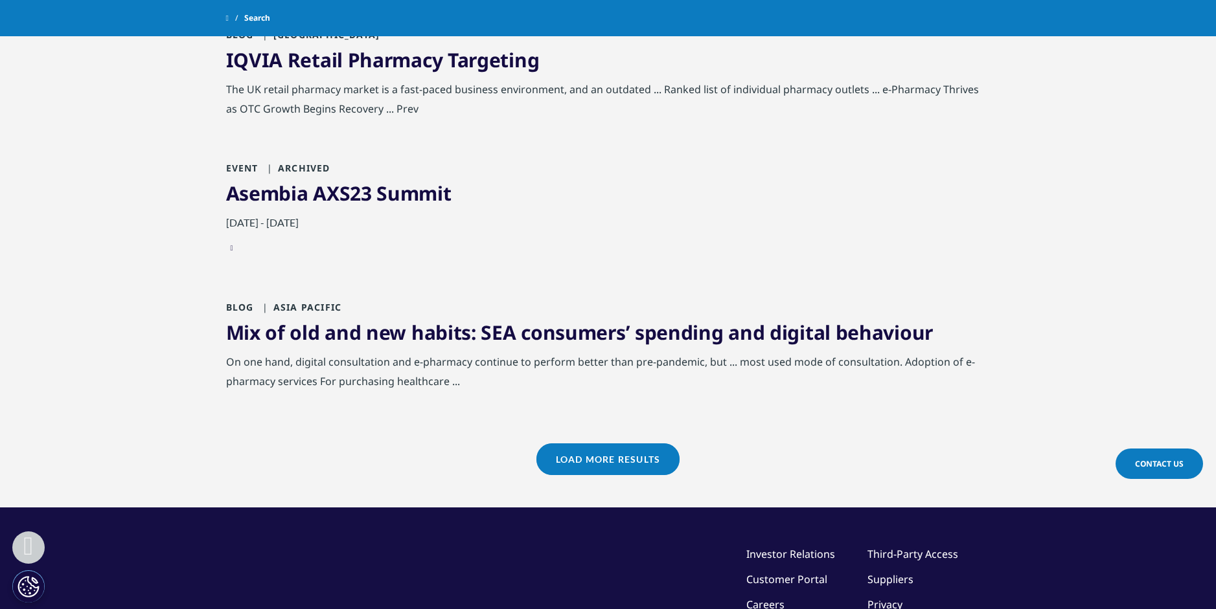
click at [595, 444] on link "Load More Results" at bounding box center [607, 460] width 143 height 32
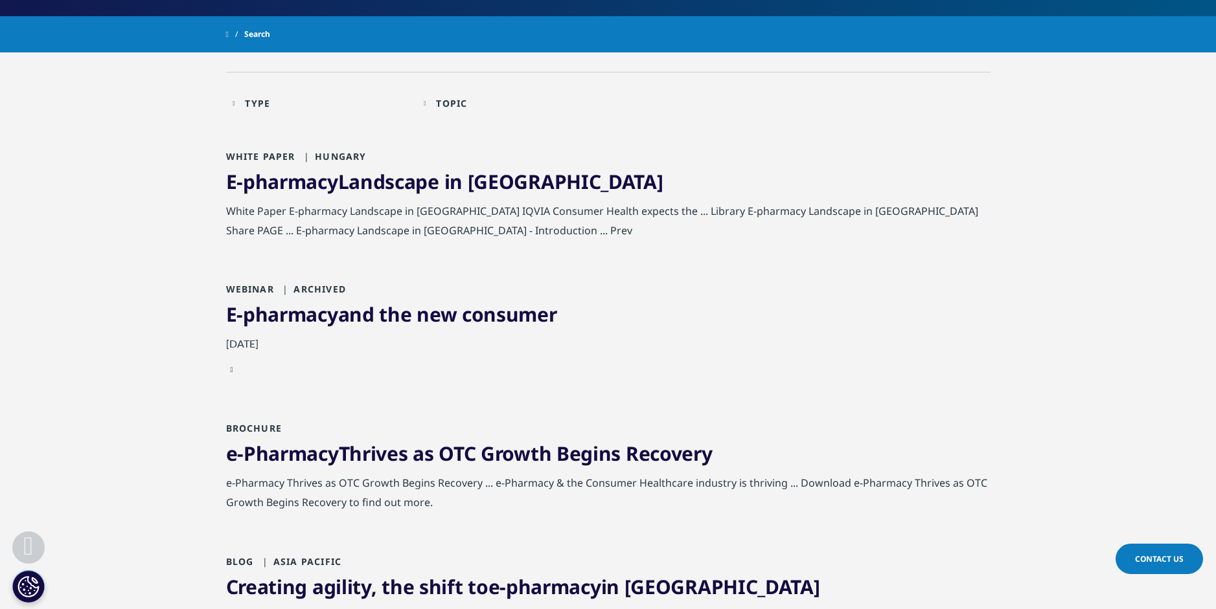
scroll to position [259, 0]
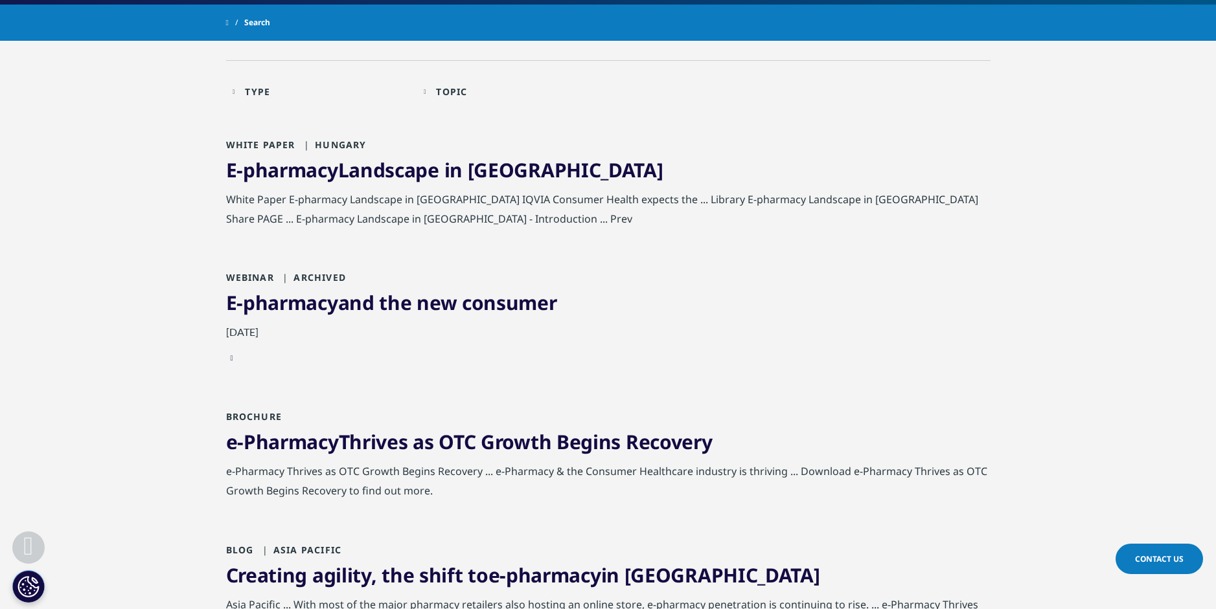
click at [400, 177] on link "E-pharmacy Landscape in Hungary" at bounding box center [444, 170] width 437 height 27
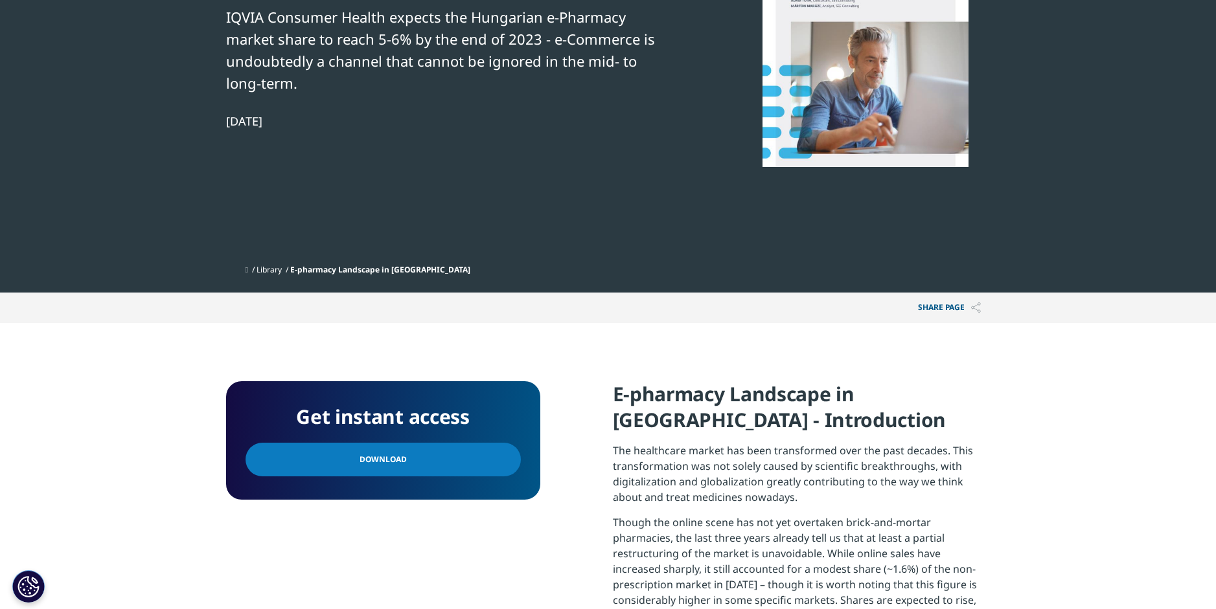
scroll to position [259, 0]
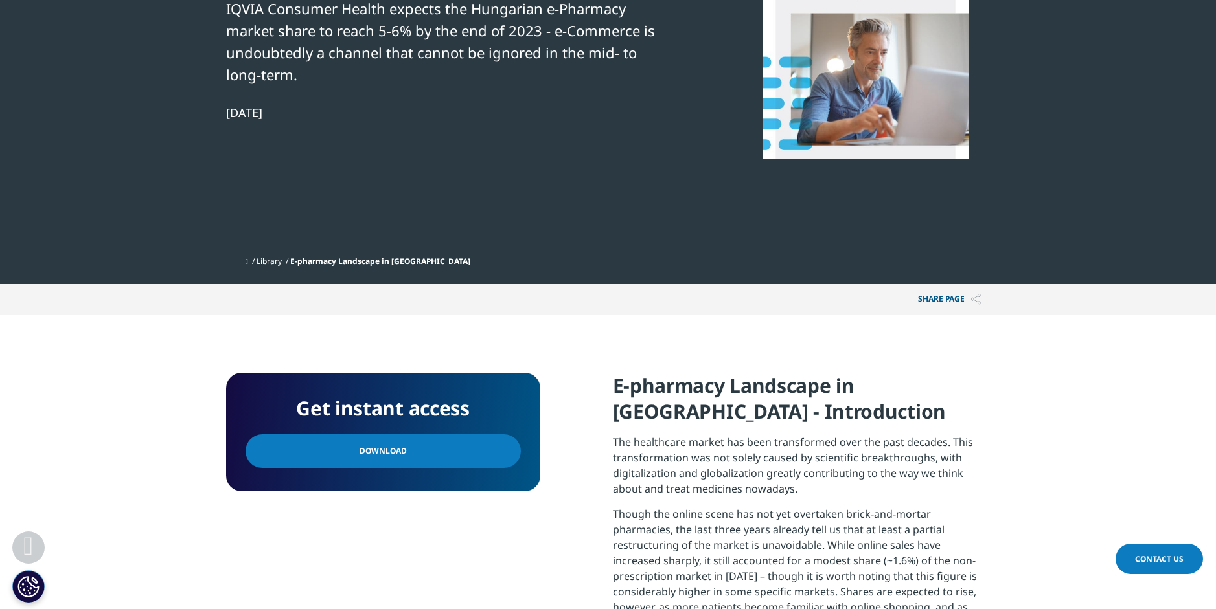
click at [398, 451] on span "Download" at bounding box center [382, 451] width 47 height 14
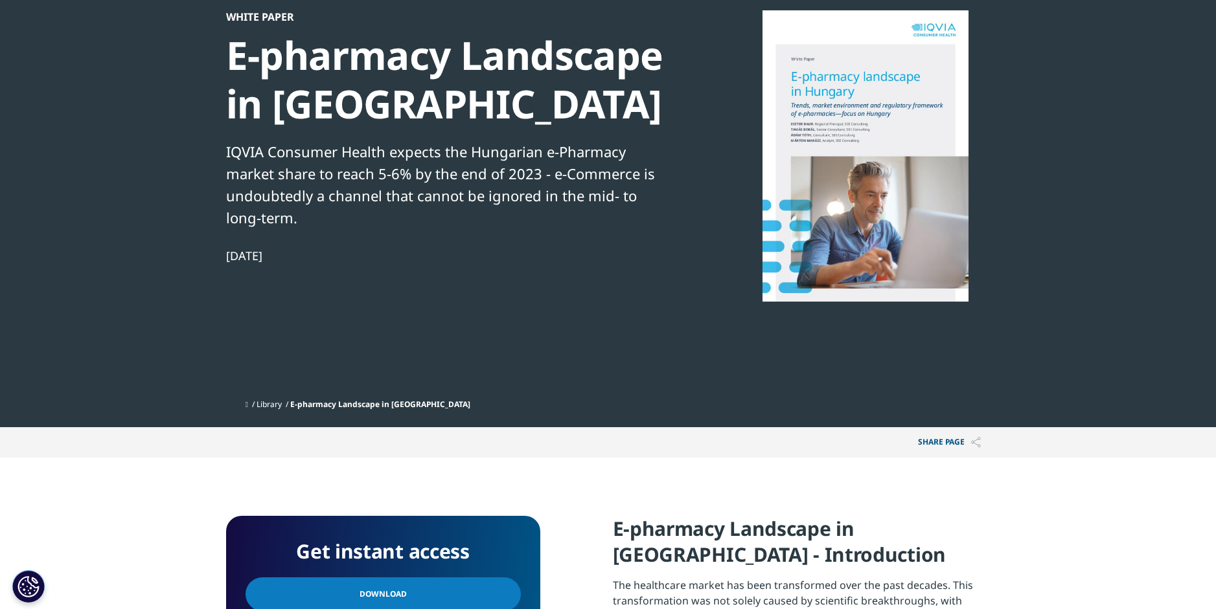
scroll to position [0, 0]
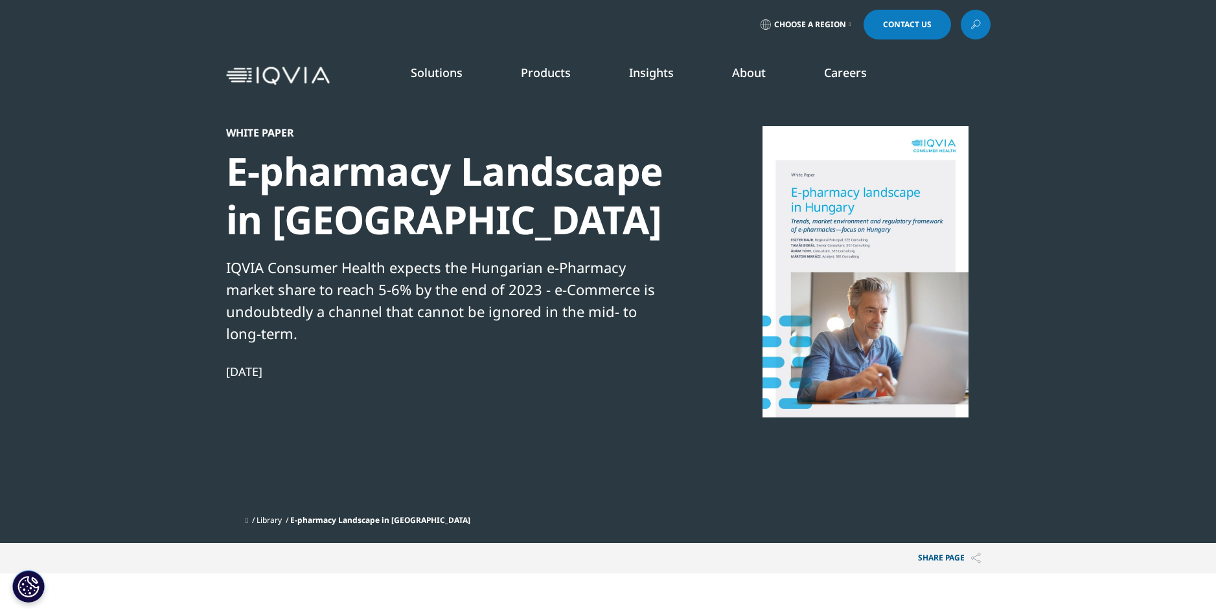
click at [266, 78] on img at bounding box center [278, 76] width 104 height 19
